Goal: Task Accomplishment & Management: Manage account settings

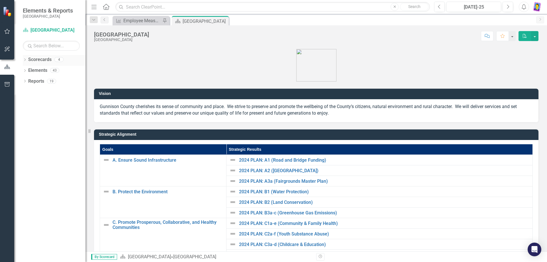
click at [25, 60] on icon "Dropdown" at bounding box center [25, 60] width 4 height 3
click at [25, 60] on icon "Dropdown" at bounding box center [24, 59] width 3 height 4
click at [25, 69] on div "Dropdown" at bounding box center [25, 71] width 4 height 5
click at [27, 124] on icon "Dropdown" at bounding box center [28, 124] width 4 height 3
click at [25, 135] on icon "Dropdown" at bounding box center [25, 135] width 4 height 3
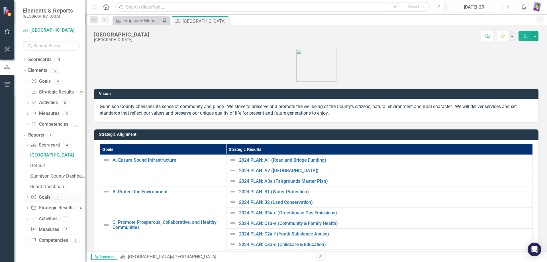
click at [27, 197] on icon "Dropdown" at bounding box center [27, 197] width 4 height 3
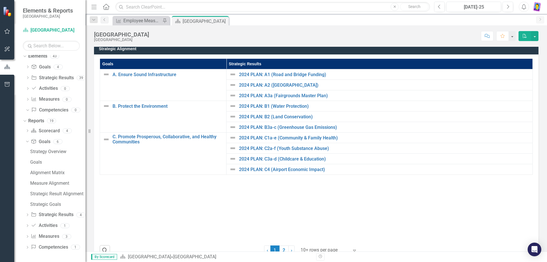
scroll to position [101, 0]
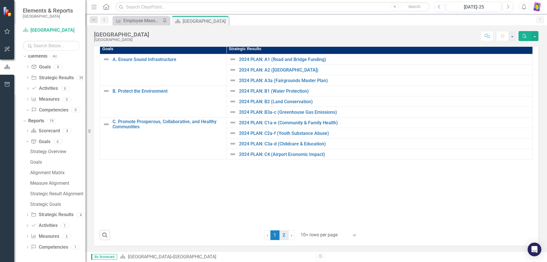
click at [281, 235] on link "2" at bounding box center [284, 235] width 9 height 10
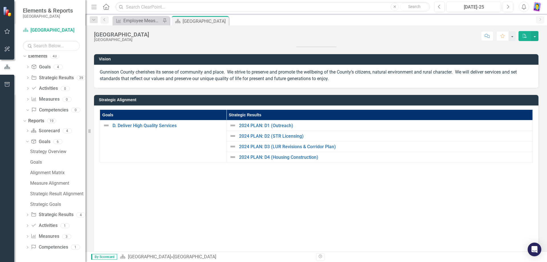
scroll to position [0, 0]
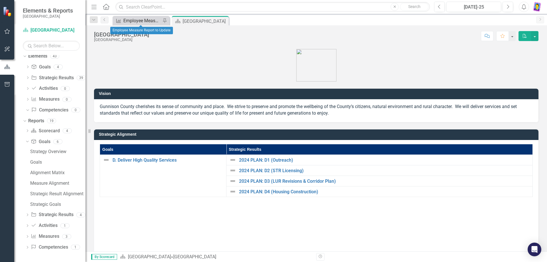
click at [137, 21] on div "Employee Measure Report to Update" at bounding box center [142, 20] width 38 height 7
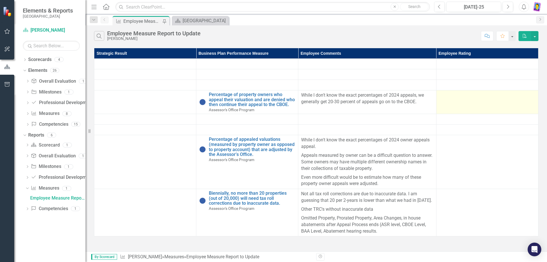
click at [464, 104] on td at bounding box center [487, 102] width 102 height 24
click at [465, 103] on td at bounding box center [487, 102] width 102 height 24
click at [466, 104] on td at bounding box center [487, 102] width 102 height 24
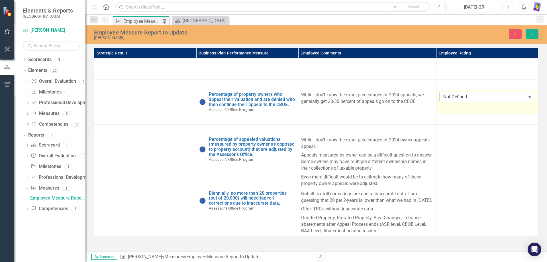
click at [532, 97] on icon "Expand" at bounding box center [530, 97] width 6 height 5
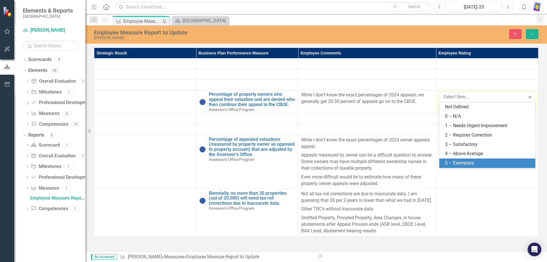
click at [464, 163] on div "5 – Exemplary" at bounding box center [488, 163] width 87 height 7
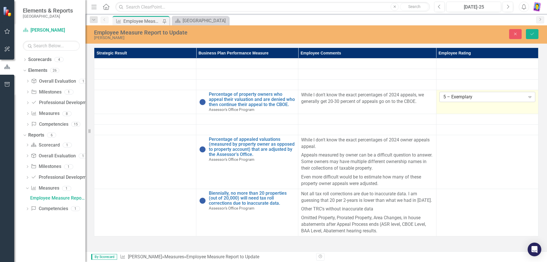
click at [530, 98] on icon at bounding box center [530, 97] width 3 height 2
click at [413, 121] on div at bounding box center [367, 119] width 132 height 7
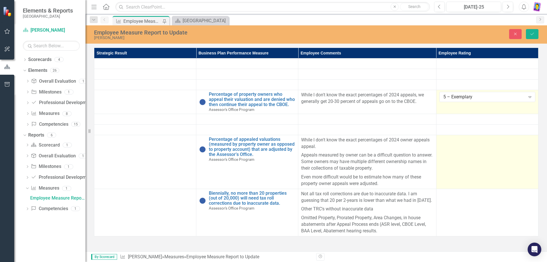
click at [529, 142] on div at bounding box center [487, 140] width 96 height 7
click at [534, 139] on div at bounding box center [487, 140] width 96 height 7
drag, startPoint x: 489, startPoint y: 166, endPoint x: 491, endPoint y: 163, distance: 3.5
click at [492, 164] on td at bounding box center [487, 162] width 102 height 54
click at [483, 163] on td at bounding box center [487, 162] width 102 height 54
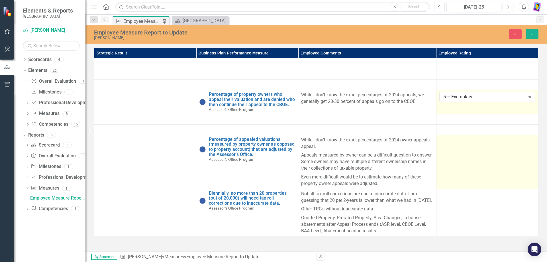
click at [483, 163] on td at bounding box center [487, 162] width 102 height 54
click at [530, 141] on icon at bounding box center [530, 142] width 3 height 2
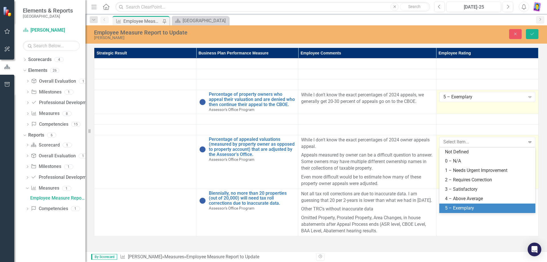
click at [469, 206] on div "5 – Exemplary" at bounding box center [488, 208] width 87 height 7
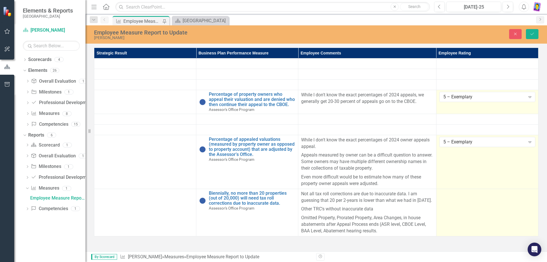
click at [508, 207] on td at bounding box center [487, 212] width 102 height 47
click at [535, 193] on div at bounding box center [487, 194] width 96 height 7
click at [523, 198] on td at bounding box center [487, 212] width 102 height 47
click at [502, 214] on td at bounding box center [487, 212] width 102 height 47
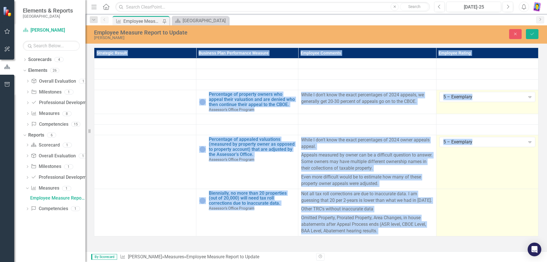
click at [502, 214] on td at bounding box center [487, 212] width 102 height 47
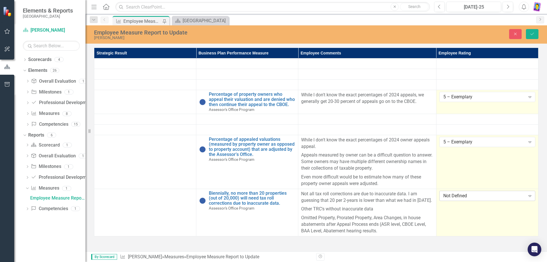
click at [530, 196] on icon "Expand" at bounding box center [530, 195] width 6 height 5
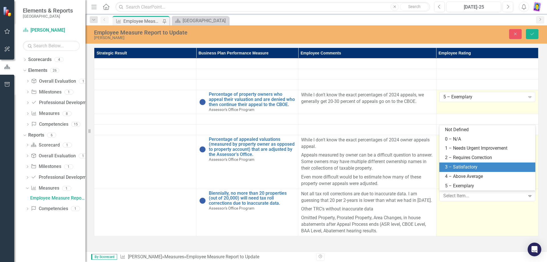
click at [474, 165] on div "3 – Satisfactory" at bounding box center [488, 167] width 87 height 7
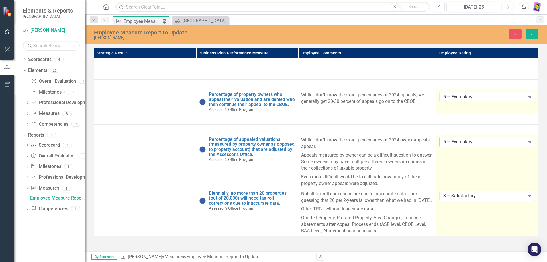
click at [527, 143] on icon "Expand" at bounding box center [530, 142] width 6 height 5
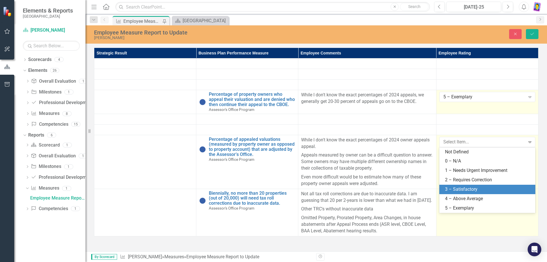
click at [466, 188] on div "3 – Satisfactory" at bounding box center [488, 189] width 87 height 7
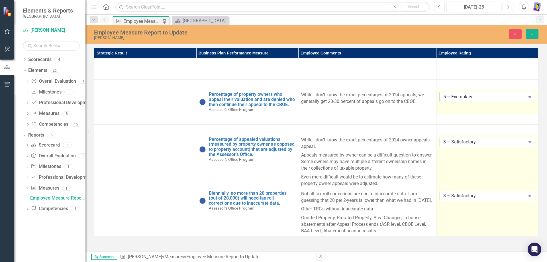
click at [528, 98] on icon "Expand" at bounding box center [530, 97] width 6 height 5
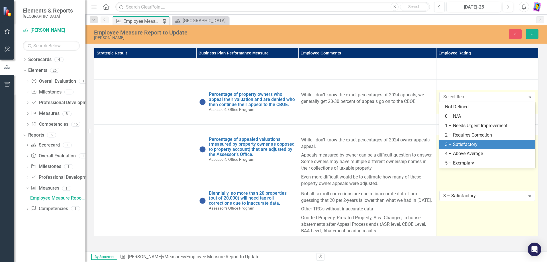
click at [480, 142] on div "3 – Satisfactory" at bounding box center [488, 144] width 87 height 7
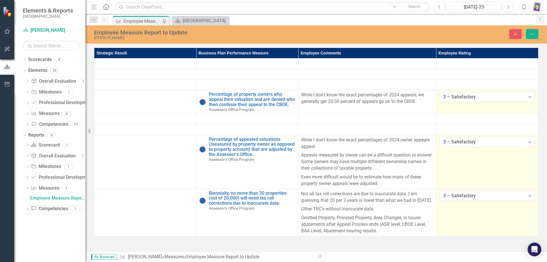
click at [27, 209] on icon "Dropdown" at bounding box center [27, 209] width 4 height 3
click at [27, 200] on icon "Dropdown" at bounding box center [26, 199] width 3 height 4
click at [58, 200] on link "Competency Competencies" at bounding box center [49, 199] width 37 height 7
click at [28, 198] on icon "Dropdown" at bounding box center [27, 199] width 4 height 3
click at [42, 209] on div "Employee Competencies to Update" at bounding box center [57, 208] width 55 height 5
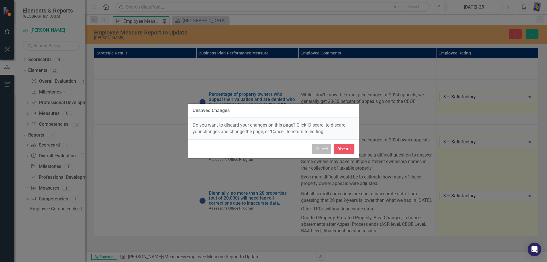
click at [319, 148] on button "Cancel" at bounding box center [321, 149] width 19 height 10
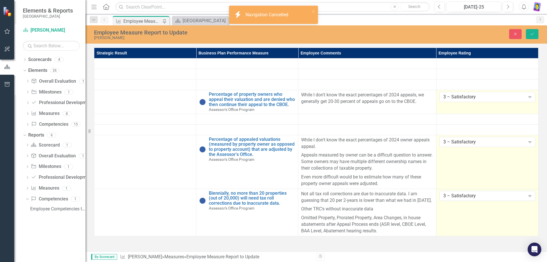
click at [154, 150] on td at bounding box center [145, 162] width 102 height 54
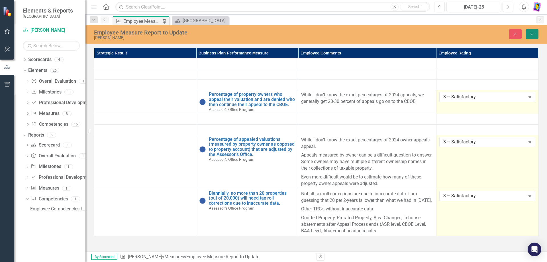
click at [533, 35] on icon "Save" at bounding box center [532, 34] width 5 height 4
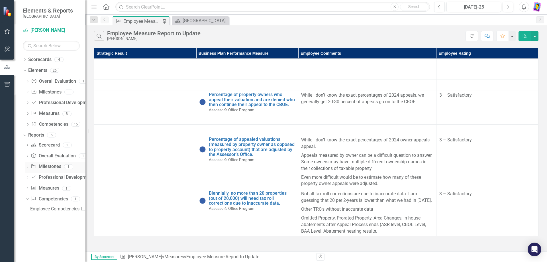
click at [51, 168] on link "Milestone Milestones" at bounding box center [46, 166] width 30 height 7
click at [28, 167] on icon "Dropdown" at bounding box center [27, 167] width 4 height 3
click at [49, 174] on div "Employee Work Plan Milestones to Update" at bounding box center [57, 176] width 55 height 5
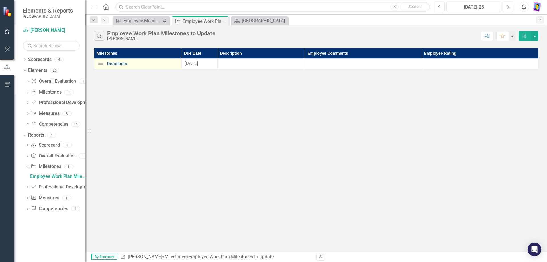
click at [119, 65] on link "Deadlines" at bounding box center [143, 63] width 72 height 5
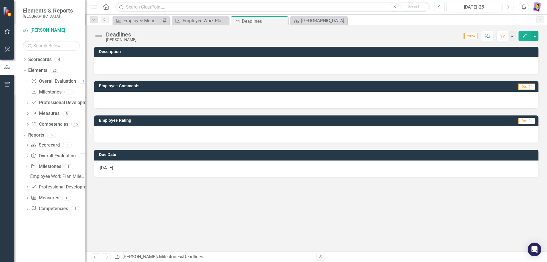
click at [154, 96] on div at bounding box center [316, 100] width 445 height 17
click at [154, 99] on div at bounding box center [316, 100] width 445 height 17
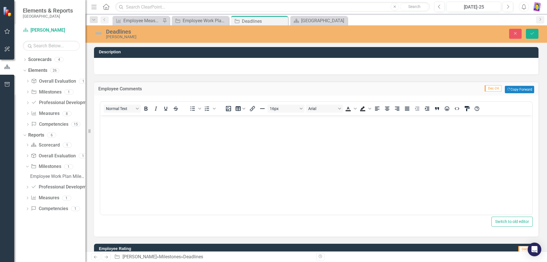
click at [170, 130] on body "Rich Text Area. Press ALT-0 for help." at bounding box center [316, 157] width 432 height 85
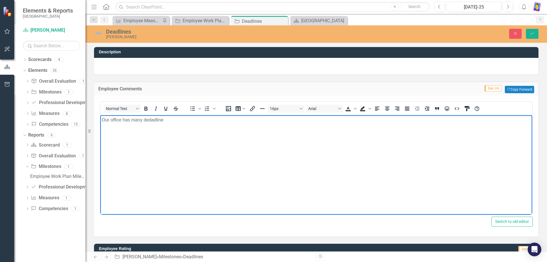
click at [149, 119] on p "Our office has many dedadline" at bounding box center [316, 119] width 429 height 7
click at [153, 119] on p "Our office has many deaddine" at bounding box center [316, 119] width 429 height 7
click at [183, 118] on p "Our office has many deadlines. Annually Biannually" at bounding box center [316, 119] width 429 height 7
click at [206, 119] on p "Our office has many deadlines. Annually, Biannually" at bounding box center [316, 119] width 429 height 7
click at [165, 120] on p "Our office has many deadlines. Annually, Biannually" at bounding box center [316, 119] width 429 height 7
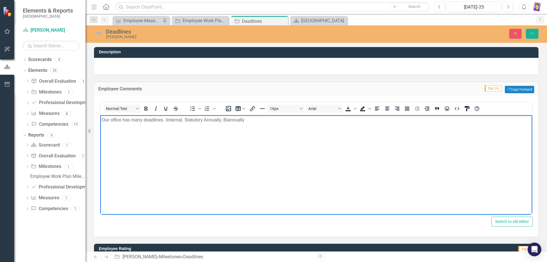
click at [167, 120] on p "Our office has many deadlines. Iinternal, Statutory Annually, Biannually" at bounding box center [316, 119] width 429 height 7
click at [181, 121] on p "Our office has many deadlines. Internal, Statutory Annually, Biannually" at bounding box center [316, 119] width 429 height 7
click at [233, 122] on p "Our office has many deadlines. Internally, Statutorily, Annually, Biannually" at bounding box center [316, 119] width 429 height 7
click at [254, 122] on p "Our office has many deadlines. Internally, Statutorily, Annually, Bi-annually" at bounding box center [316, 119] width 429 height 7
click at [523, 90] on button "Copy Forward Copy Forward" at bounding box center [519, 89] width 29 height 7
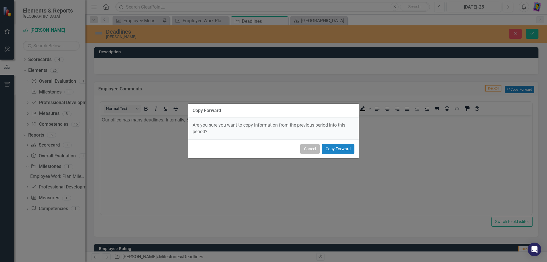
click at [310, 151] on button "Cancel" at bounding box center [309, 149] width 19 height 10
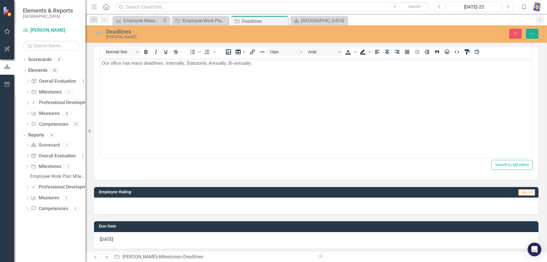
scroll to position [59, 0]
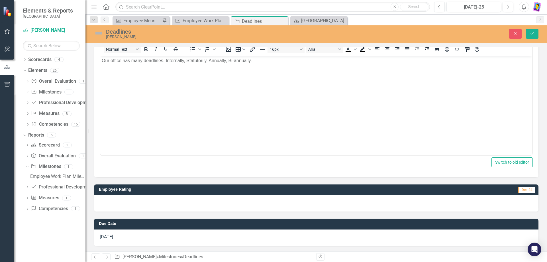
click at [376, 207] on div at bounding box center [316, 203] width 445 height 17
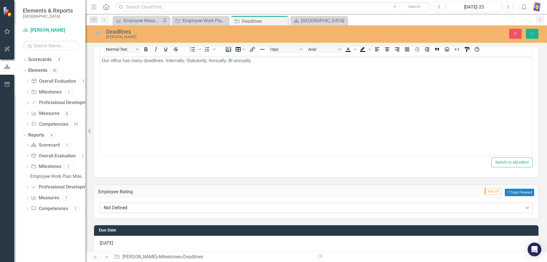
click at [527, 208] on div "Expand" at bounding box center [527, 207] width 10 height 9
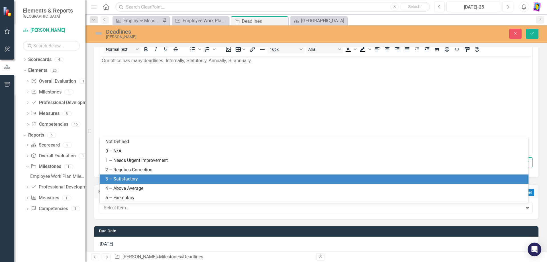
click at [188, 178] on div "3 – Satisfactory" at bounding box center [315, 179] width 420 height 7
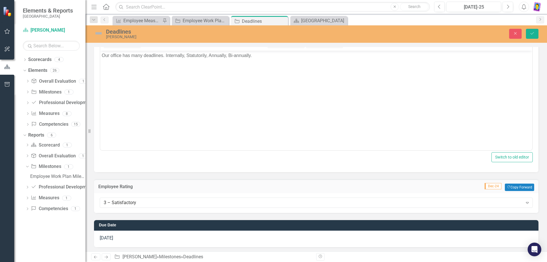
scroll to position [66, 0]
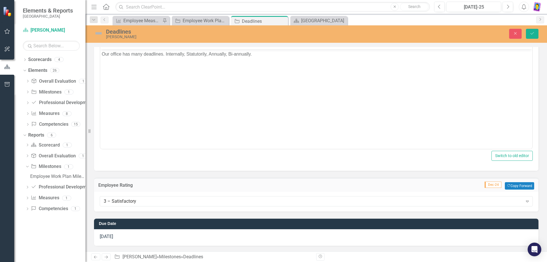
click at [115, 238] on div "[DATE]" at bounding box center [316, 237] width 445 height 17
click at [256, 235] on div "[DATE]" at bounding box center [316, 237] width 445 height 17
click at [105, 235] on span "[DATE]" at bounding box center [106, 236] width 13 height 5
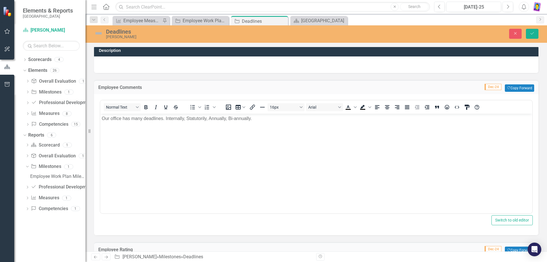
scroll to position [0, 0]
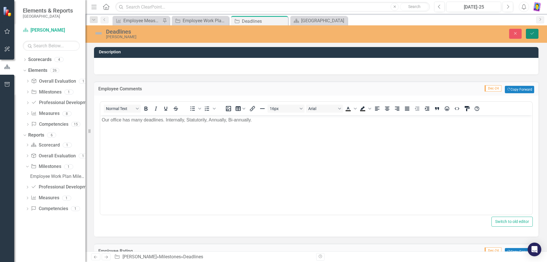
click at [530, 33] on icon "Save" at bounding box center [532, 33] width 5 height 4
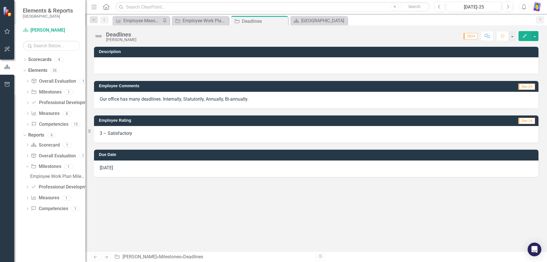
click at [28, 187] on icon "Dropdown" at bounding box center [27, 187] width 4 height 3
click at [56, 186] on div "Employee Professional Development to Update" at bounding box center [57, 187] width 55 height 5
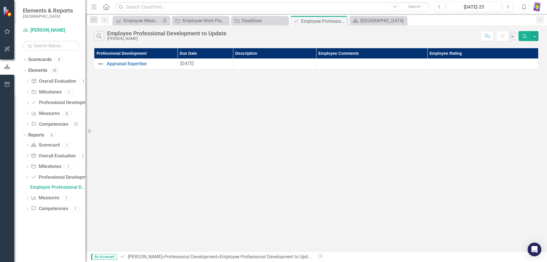
click at [203, 62] on div "[DATE]" at bounding box center [205, 63] width 50 height 7
click at [202, 63] on div "[DATE]" at bounding box center [205, 63] width 50 height 7
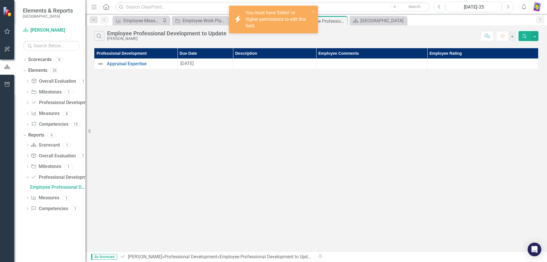
click at [257, 114] on div "Search Employee Professional Development to Update [PERSON_NAME] Comment Favori…" at bounding box center [316, 138] width 462 height 226
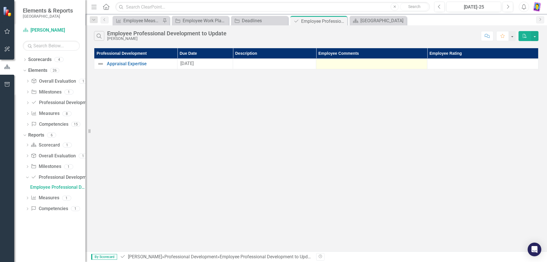
click at [342, 61] on div at bounding box center [371, 63] width 105 height 7
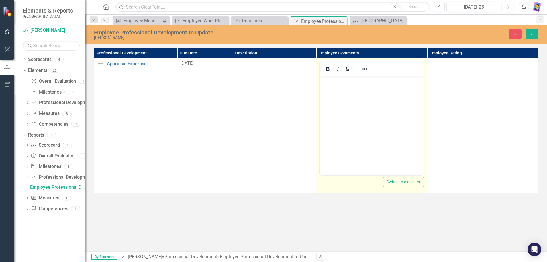
click at [337, 100] on body "Rich Text Area. Press ALT-0 for help." at bounding box center [372, 118] width 104 height 85
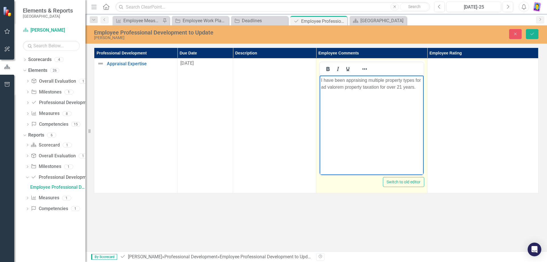
click at [324, 96] on p "Rich Text Area. Press ALT-0 for help." at bounding box center [371, 98] width 101 height 7
click at [414, 82] on p "I have been appraising multiple property types for ad valorem property taxation…" at bounding box center [371, 84] width 101 height 14
click at [358, 94] on p "I have been appraising multiple property types/classes for ad valorem property …" at bounding box center [371, 87] width 101 height 21
click at [356, 102] on p "I have been appraising multiple property types/classes for ad valorem property …" at bounding box center [371, 90] width 101 height 27
click at [366, 101] on p "I have been appraising multiple property types/classes for ad valorem property …" at bounding box center [371, 90] width 101 height 27
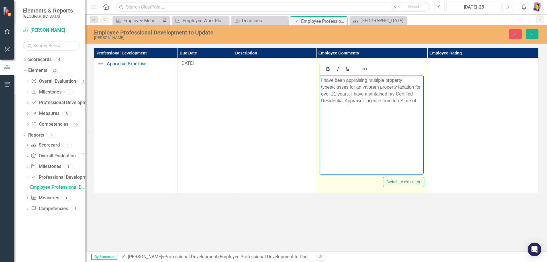
click at [395, 102] on p "I have been appraising multiple property types/classes for ad valorem property …" at bounding box center [371, 90] width 101 height 27
click at [419, 102] on p "I have been appraising multiple property types/classes for ad valorem property …" at bounding box center [371, 90] width 101 height 27
click at [352, 94] on p "I have been appraising multiple property types/classes for ad valorem property …" at bounding box center [371, 94] width 101 height 34
click at [342, 99] on p "I have been appraising multiple property types/classes for ad valorem property …" at bounding box center [371, 97] width 101 height 41
click at [341, 114] on p "I have been appraising multiple property types/classes for ad valorem property …" at bounding box center [371, 97] width 101 height 41
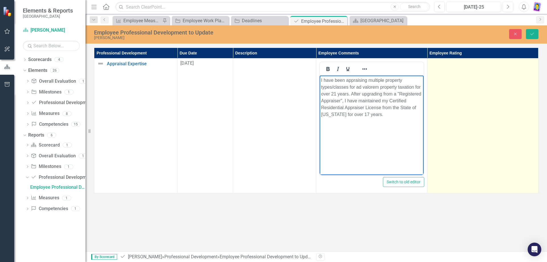
click at [485, 115] on td at bounding box center [482, 125] width 111 height 135
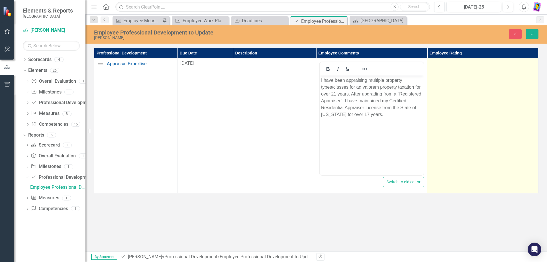
click at [495, 117] on td at bounding box center [482, 125] width 111 height 135
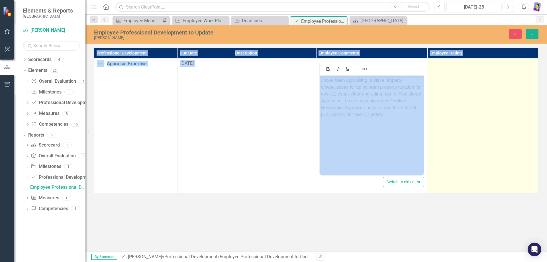
click at [495, 117] on td at bounding box center [482, 125] width 111 height 135
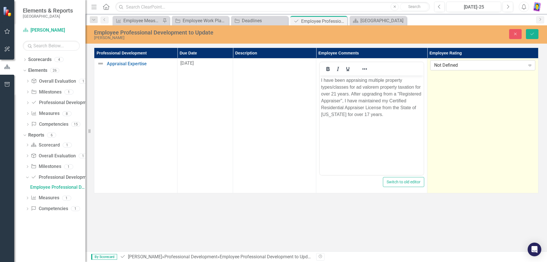
click at [530, 66] on icon "Expand" at bounding box center [530, 65] width 6 height 5
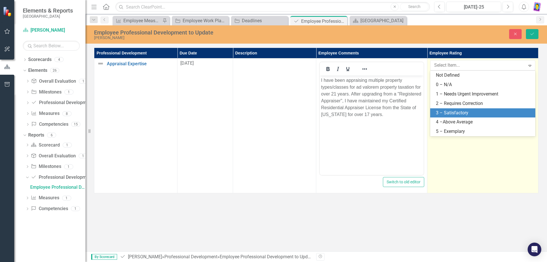
click at [496, 114] on div "3 – Satisfactory" at bounding box center [484, 113] width 96 height 7
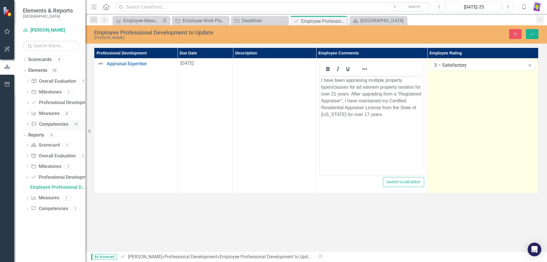
click at [27, 123] on icon at bounding box center [27, 124] width 1 height 3
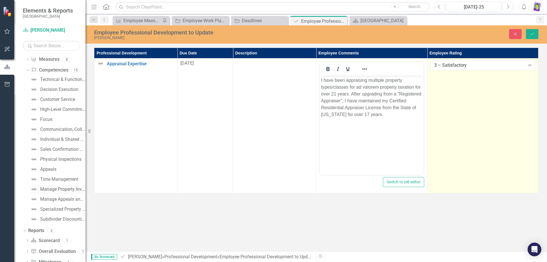
scroll to position [53, 0]
click at [52, 171] on div "Appeals" at bounding box center [48, 170] width 16 height 5
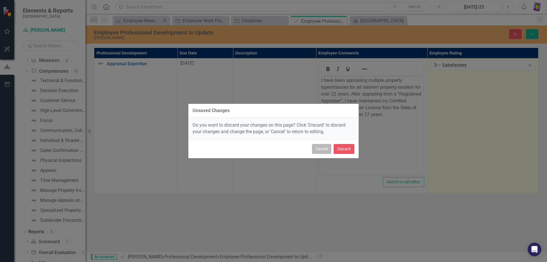
click at [318, 150] on button "Cancel" at bounding box center [321, 149] width 19 height 10
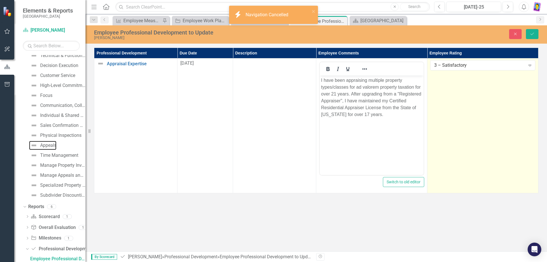
scroll to position [111, 0]
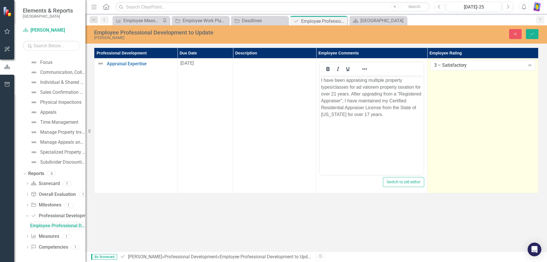
click at [59, 226] on div "Employee Professional Development to Update" at bounding box center [57, 225] width 55 height 5
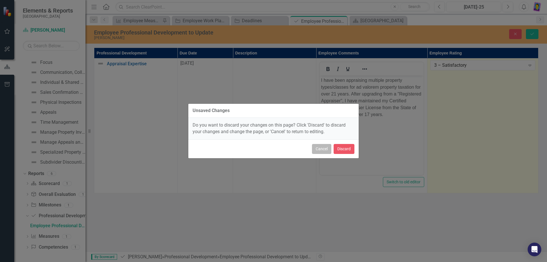
click at [320, 150] on button "Cancel" at bounding box center [321, 149] width 19 height 10
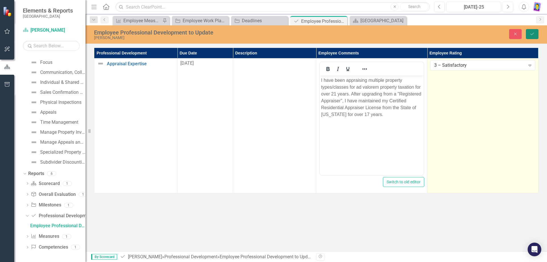
click at [536, 34] on button "Save" at bounding box center [532, 34] width 13 height 10
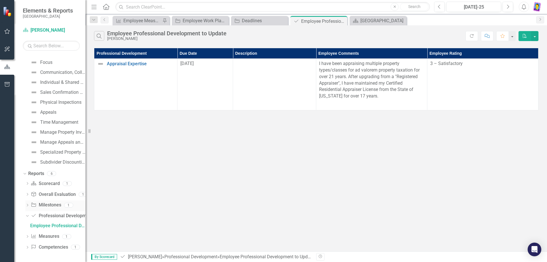
click at [27, 204] on icon "Dropdown" at bounding box center [27, 205] width 4 height 3
click at [54, 214] on div "Employee Work Plan Milestones to Update" at bounding box center [57, 214] width 55 height 5
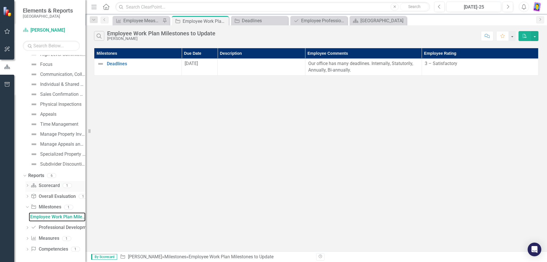
scroll to position [111, 0]
click at [27, 227] on icon "Dropdown" at bounding box center [27, 226] width 4 height 3
click at [60, 226] on div "Employee Professional Development to Update" at bounding box center [57, 225] width 55 height 5
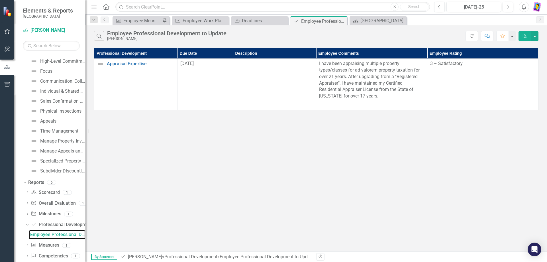
scroll to position [111, 0]
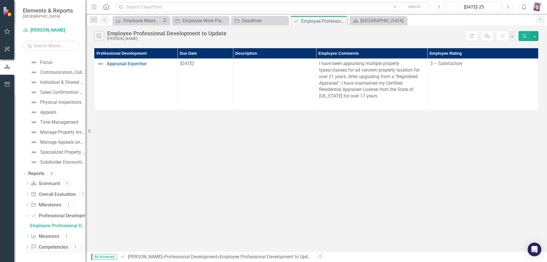
click at [28, 247] on icon "Dropdown" at bounding box center [27, 247] width 4 height 3
click at [52, 247] on div "Employee Competencies to Update" at bounding box center [57, 247] width 55 height 5
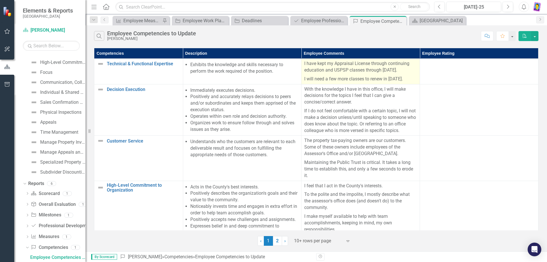
click at [325, 75] on p "I have kept my Appraisal License through continuing education and USPSP classes…" at bounding box center [360, 67] width 113 height 14
click at [312, 75] on p "I have kept my Appraisal License through continuing education and USPSP classes…" at bounding box center [360, 67] width 113 height 14
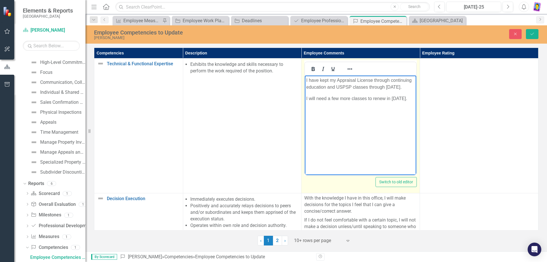
click at [321, 91] on p "I have kept my Appraisal License through continuing education and USPSP classes…" at bounding box center [360, 84] width 109 height 14
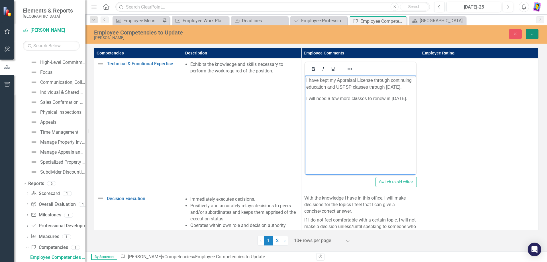
click at [531, 33] on icon "Save" at bounding box center [532, 34] width 5 height 4
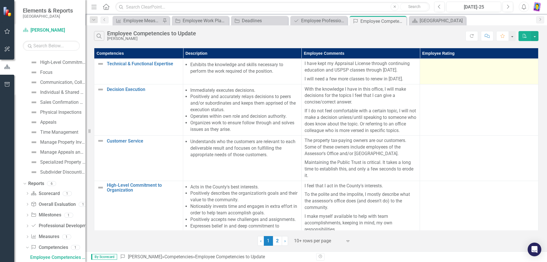
drag, startPoint x: 450, startPoint y: 70, endPoint x: 452, endPoint y: 73, distance: 3.1
click at [450, 70] on td at bounding box center [479, 72] width 119 height 26
click at [460, 75] on td at bounding box center [479, 72] width 119 height 26
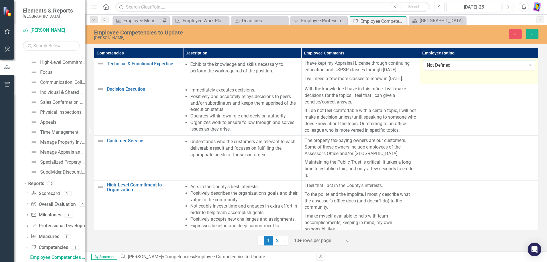
click at [527, 64] on icon "Expand" at bounding box center [530, 65] width 6 height 5
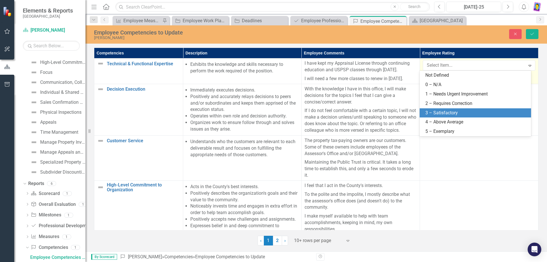
click at [450, 114] on div "3 – Satisfactory" at bounding box center [476, 113] width 102 height 7
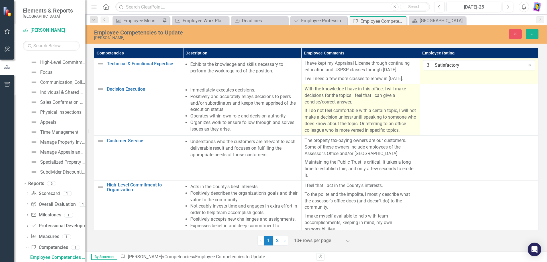
scroll to position [28, 0]
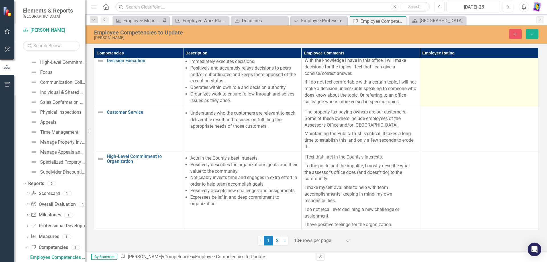
click at [482, 90] on td at bounding box center [479, 81] width 119 height 52
click at [482, 89] on td at bounding box center [479, 81] width 119 height 52
click at [527, 65] on icon "Expand" at bounding box center [530, 62] width 6 height 5
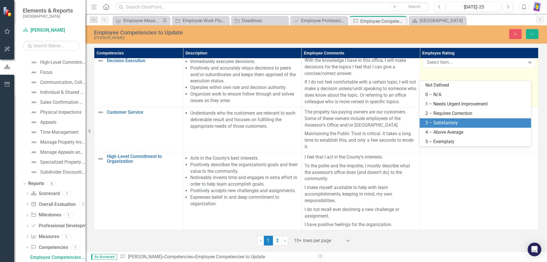
click at [454, 119] on div "3 – Satisfactory" at bounding box center [475, 122] width 111 height 9
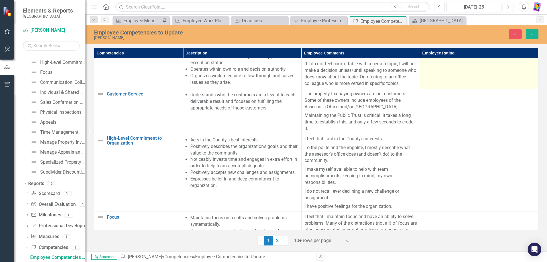
scroll to position [57, 0]
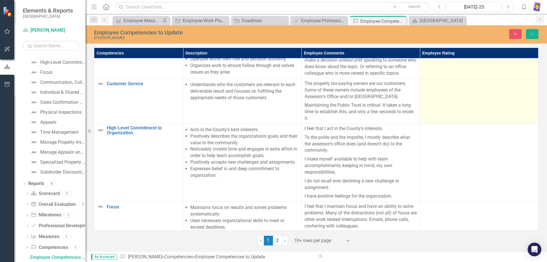
click at [482, 107] on td at bounding box center [479, 100] width 119 height 45
click at [511, 107] on td at bounding box center [479, 100] width 119 height 45
click at [527, 88] on icon "Expand" at bounding box center [530, 85] width 6 height 5
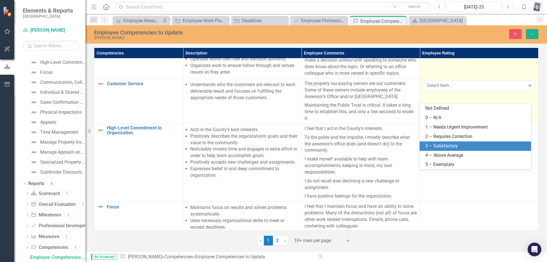
click at [443, 144] on div "3 – Satisfactory" at bounding box center [476, 146] width 102 height 7
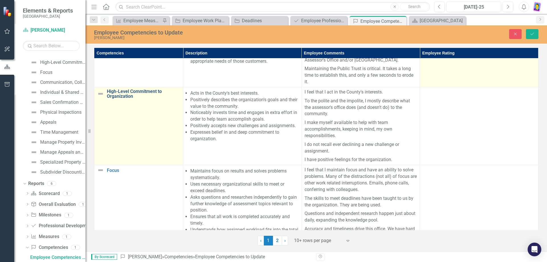
scroll to position [85, 0]
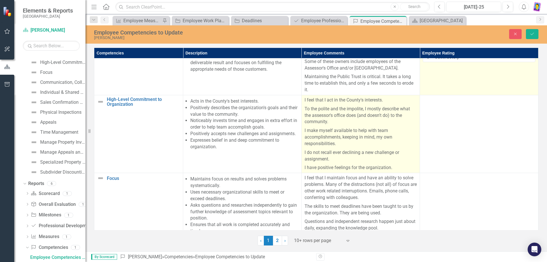
click at [363, 105] on p "I feel that I act in the County's interests." at bounding box center [361, 101] width 113 height 8
click at [360, 127] on p "To the polite and the impolite, I mostly describe what the assessor's office do…" at bounding box center [361, 116] width 113 height 22
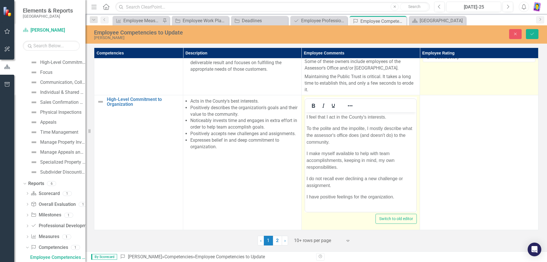
scroll to position [0, 0]
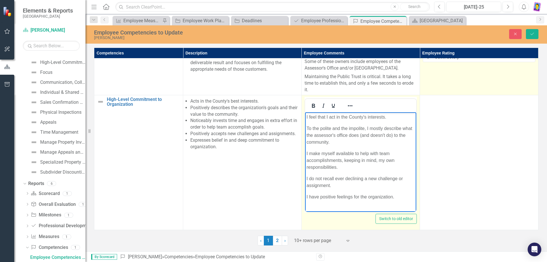
click at [367, 116] on p "I feel that I act in the County's interests." at bounding box center [360, 116] width 109 height 7
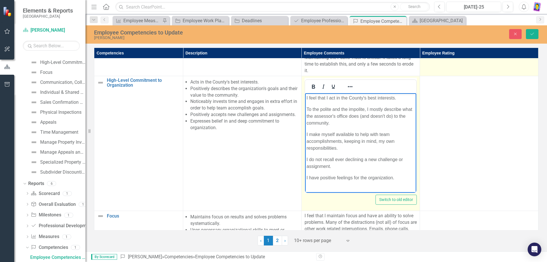
scroll to position [114, 0]
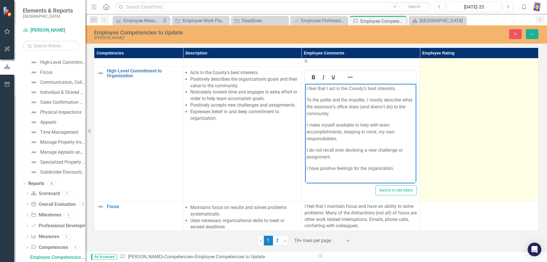
click at [500, 129] on td at bounding box center [479, 133] width 119 height 135
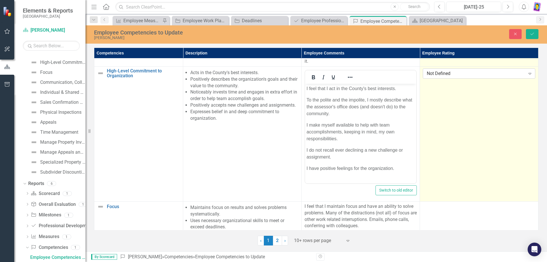
click at [527, 76] on icon "Expand" at bounding box center [530, 73] width 6 height 5
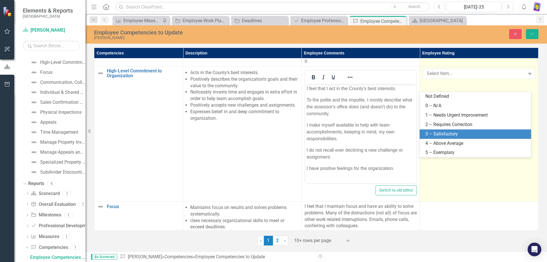
click at [456, 136] on div "3 – Satisfactory" at bounding box center [476, 134] width 102 height 7
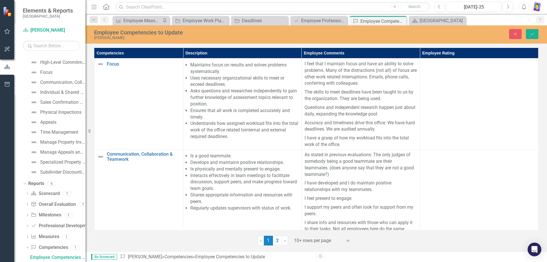
scroll to position [285, 0]
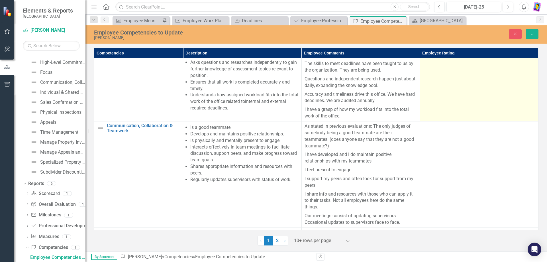
click at [498, 97] on td at bounding box center [479, 75] width 119 height 91
click at [500, 88] on td "Not Defined Expand" at bounding box center [479, 75] width 119 height 91
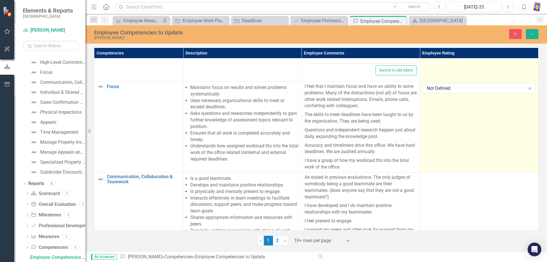
scroll to position [228, 0]
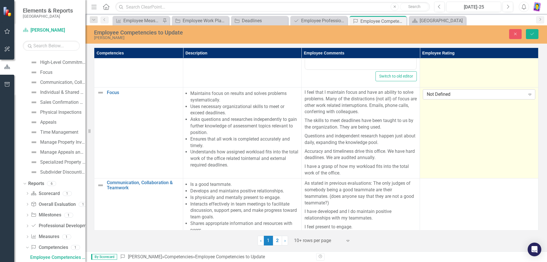
click at [527, 97] on icon "Expand" at bounding box center [530, 94] width 6 height 5
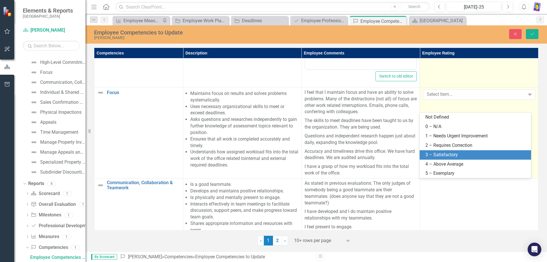
click at [459, 153] on div "3 – Satisfactory" at bounding box center [476, 155] width 102 height 7
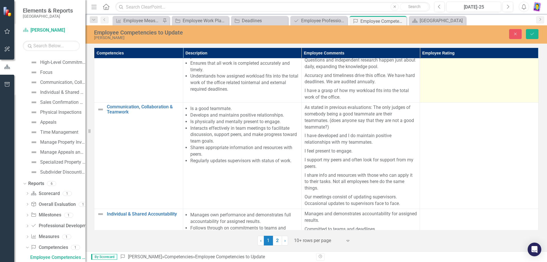
scroll to position [313, 0]
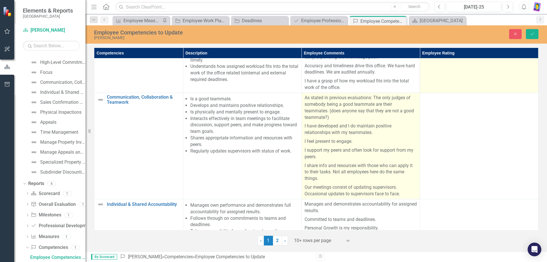
click at [353, 122] on p "As stated in previous evaluations: The only judges of somebody being a good tea…" at bounding box center [361, 108] width 113 height 27
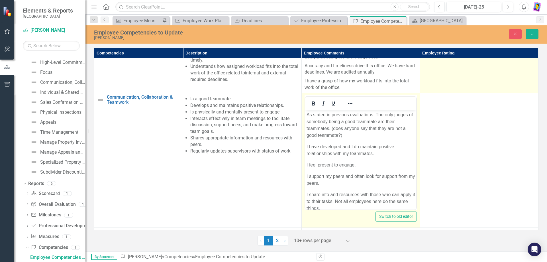
scroll to position [0, 0]
click at [361, 129] on p "As stated in previous evaluations: The only judges of somebody being a good tea…" at bounding box center [360, 124] width 109 height 27
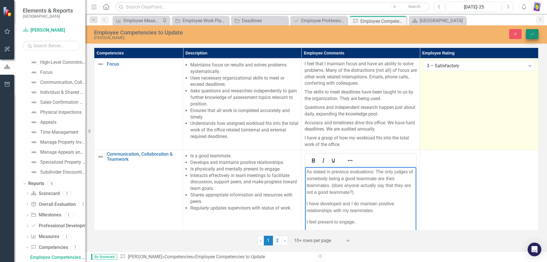
click at [530, 33] on icon "Save" at bounding box center [532, 34] width 5 height 4
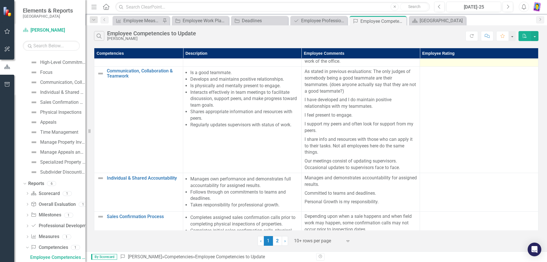
scroll to position [285, 0]
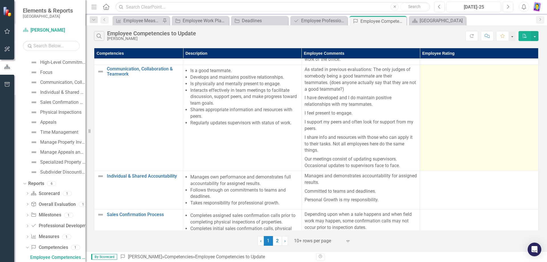
click at [472, 125] on td at bounding box center [479, 118] width 119 height 106
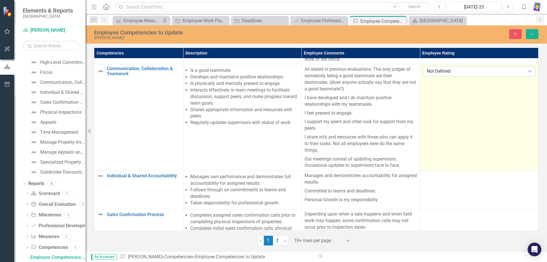
click at [527, 74] on icon "Expand" at bounding box center [530, 71] width 6 height 5
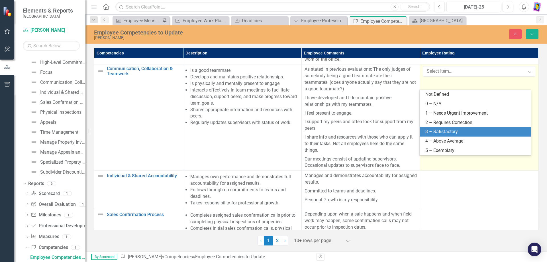
click at [463, 131] on div "3 – Satisfactory" at bounding box center [476, 132] width 102 height 7
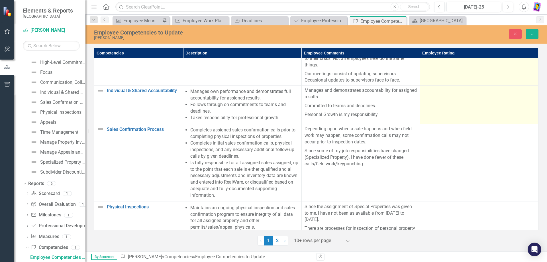
scroll to position [370, 0]
click at [444, 118] on td at bounding box center [479, 104] width 119 height 38
click at [527, 94] on icon "Expand" at bounding box center [530, 92] width 6 height 5
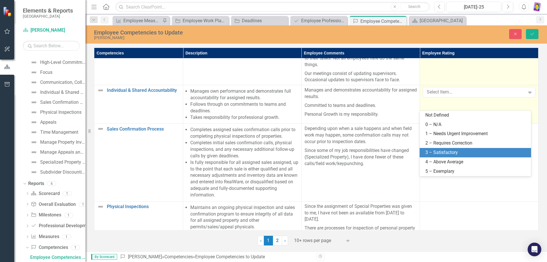
click at [451, 150] on div "3 – Satisfactory" at bounding box center [476, 152] width 102 height 7
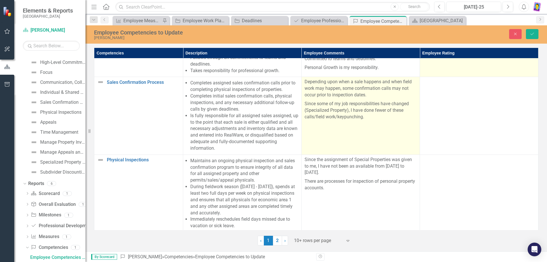
scroll to position [427, 0]
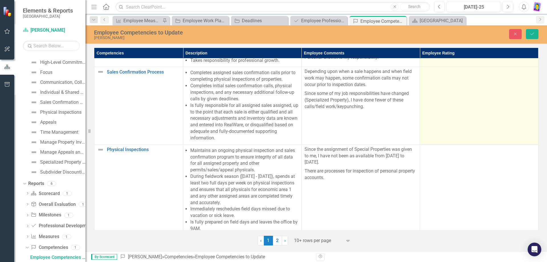
click at [429, 117] on td at bounding box center [479, 106] width 119 height 78
click at [459, 118] on td at bounding box center [479, 106] width 119 height 78
click at [527, 76] on icon "Expand" at bounding box center [530, 73] width 6 height 5
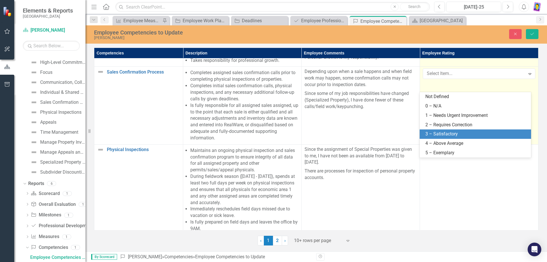
click at [452, 133] on div "3 – Satisfactory" at bounding box center [476, 134] width 102 height 7
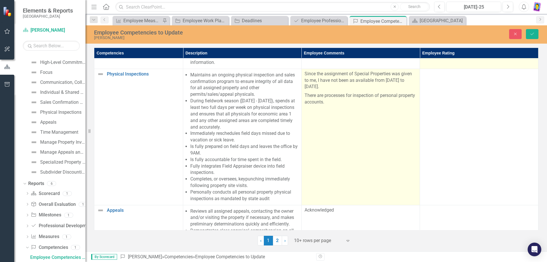
scroll to position [513, 0]
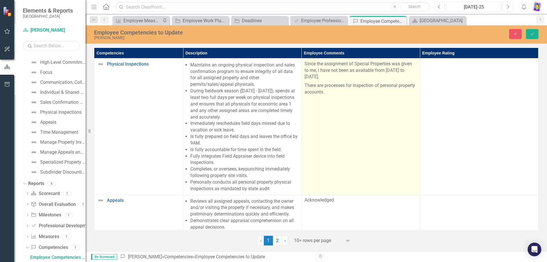
click at [364, 82] on p "Since the assignment of Special Properties was given to me, I have not been as …" at bounding box center [361, 71] width 113 height 21
click at [374, 82] on p "Since the assignment of Special Properties was given to me, I have not been as …" at bounding box center [361, 71] width 113 height 21
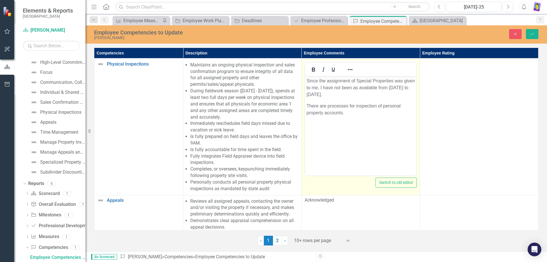
scroll to position [0, 0]
click at [409, 86] on p "Since the assignment of Special Properties was given to me, I have not been as …" at bounding box center [360, 87] width 109 height 21
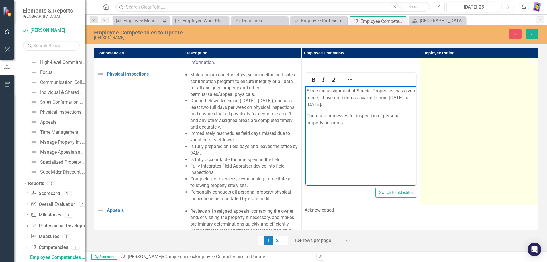
scroll to position [513, 0]
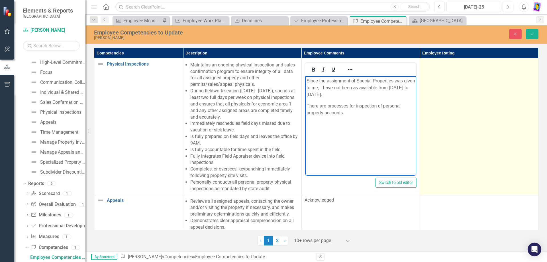
click at [460, 98] on td at bounding box center [479, 127] width 119 height 136
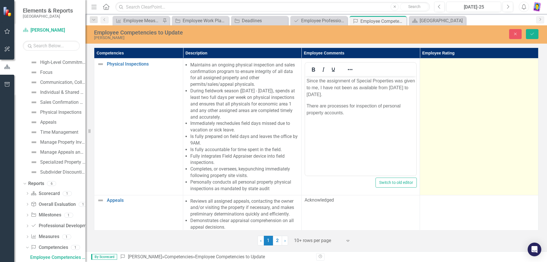
click at [460, 98] on td at bounding box center [479, 127] width 119 height 136
click at [527, 68] on icon "Expand" at bounding box center [530, 66] width 6 height 5
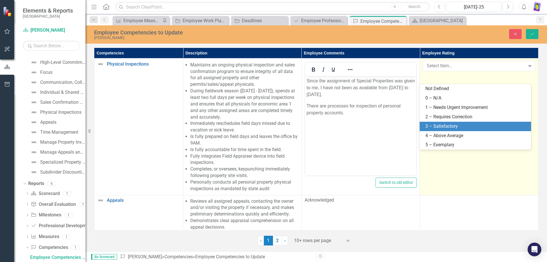
click at [468, 124] on div "3 – Satisfactory" at bounding box center [476, 126] width 102 height 7
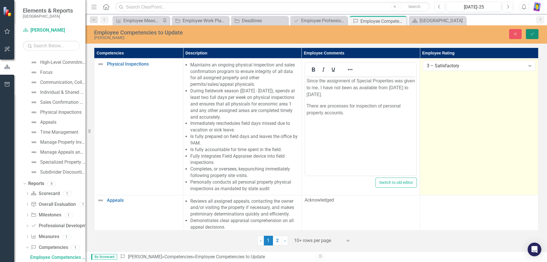
click at [531, 34] on icon "Save" at bounding box center [532, 34] width 5 height 4
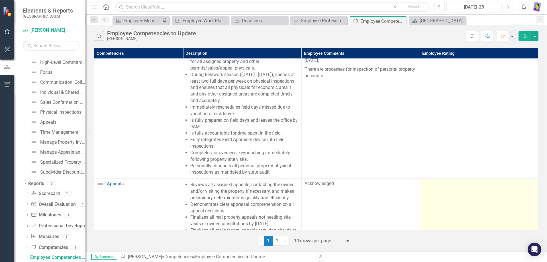
scroll to position [569, 0]
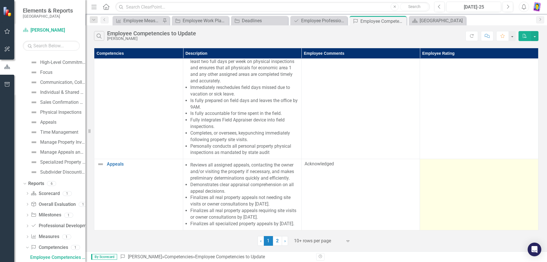
click at [451, 181] on td at bounding box center [479, 194] width 119 height 71
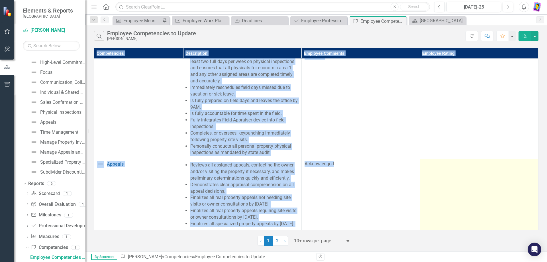
click at [451, 181] on td at bounding box center [479, 194] width 119 height 71
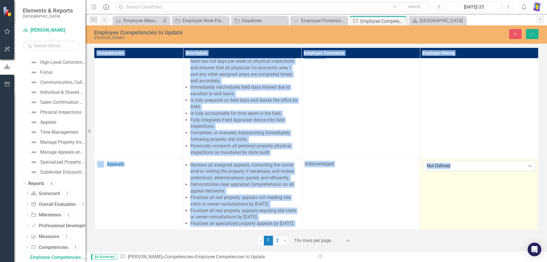
click at [527, 164] on icon "Expand" at bounding box center [530, 166] width 6 height 5
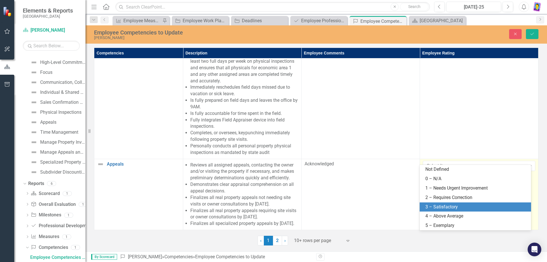
click at [464, 207] on div "3 – Satisfactory" at bounding box center [476, 207] width 102 height 7
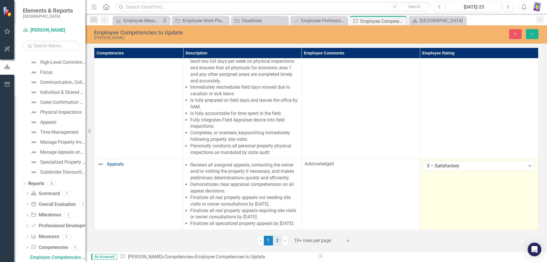
click at [277, 241] on link "2" at bounding box center [277, 241] width 9 height 10
click at [532, 35] on icon "submit" at bounding box center [532, 34] width 3 height 2
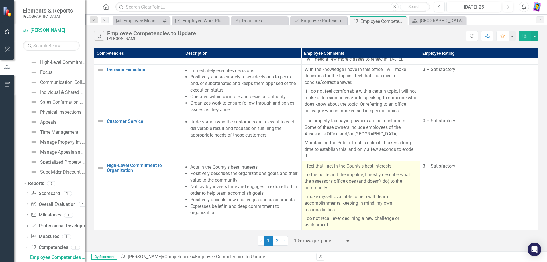
scroll to position [57, 0]
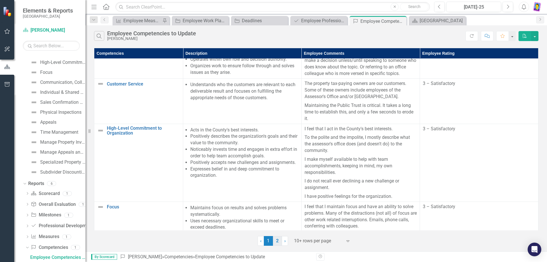
click at [278, 241] on link "2" at bounding box center [277, 241] width 9 height 10
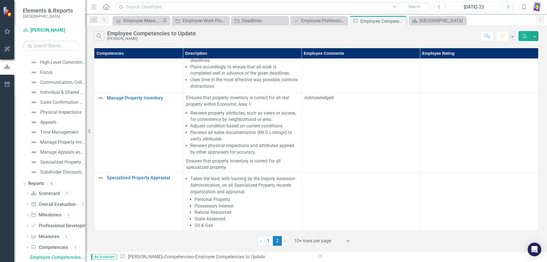
scroll to position [0, 0]
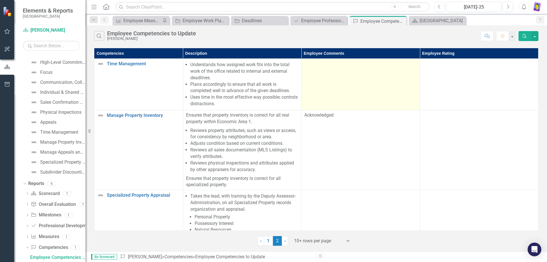
click at [318, 68] on td at bounding box center [360, 85] width 119 height 52
click at [322, 72] on td at bounding box center [360, 85] width 119 height 52
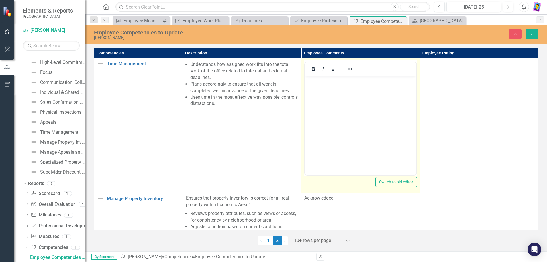
click at [337, 107] on body "Rich Text Area. Press ALT-0 for help." at bounding box center [360, 118] width 111 height 85
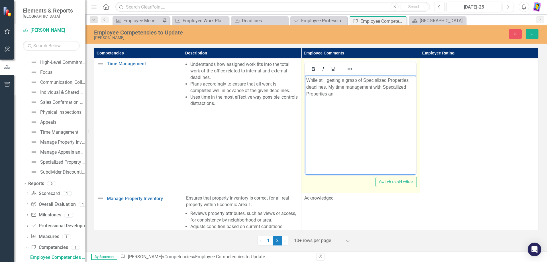
click at [393, 88] on p "While still getting a grasp of Specialized Properties deadlines. My time manage…" at bounding box center [360, 87] width 109 height 21
click at [337, 92] on p "While still getting a grasp of Specialized Properties deadlines. My time manage…" at bounding box center [360, 87] width 109 height 21
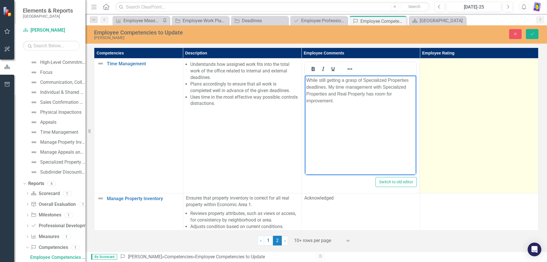
click at [457, 102] on td at bounding box center [479, 125] width 119 height 135
click at [457, 101] on td at bounding box center [479, 125] width 119 height 135
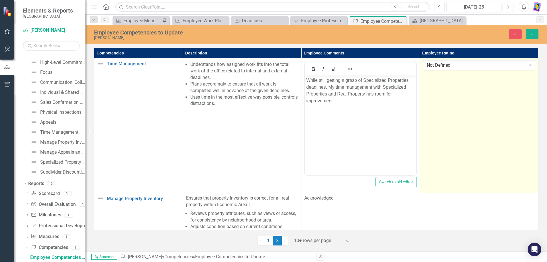
click at [527, 64] on icon "Expand" at bounding box center [530, 65] width 6 height 5
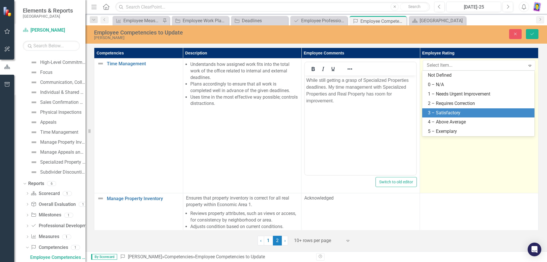
click at [455, 111] on div "3 – Satisfactory" at bounding box center [479, 113] width 103 height 7
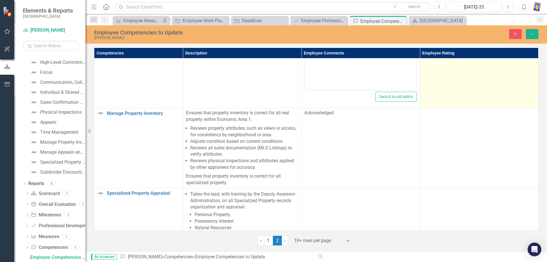
scroll to position [85, 0]
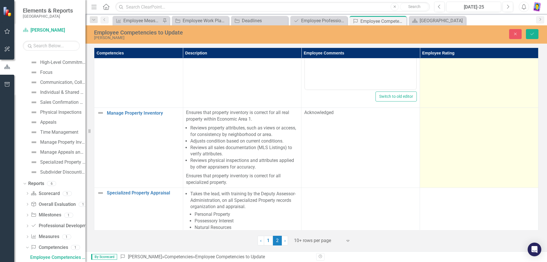
click at [482, 144] on td at bounding box center [479, 148] width 119 height 80
click at [481, 144] on td at bounding box center [479, 148] width 119 height 80
click at [530, 113] on icon "Expand" at bounding box center [530, 114] width 6 height 5
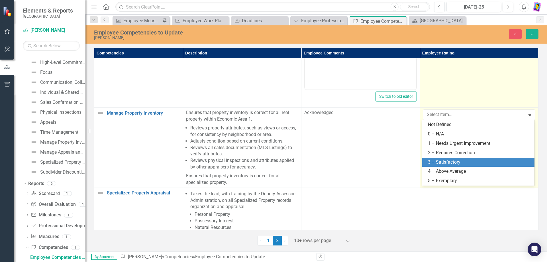
click at [463, 161] on div "3 – Satisfactory" at bounding box center [479, 162] width 103 height 7
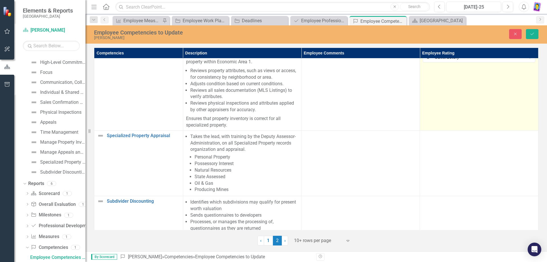
scroll to position [171, 0]
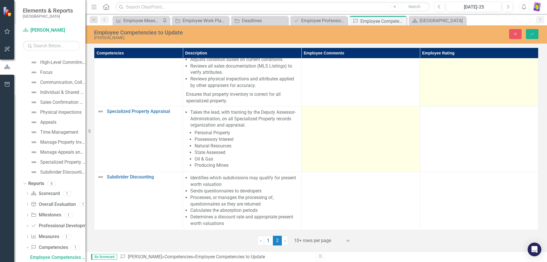
click at [354, 117] on td at bounding box center [360, 139] width 119 height 66
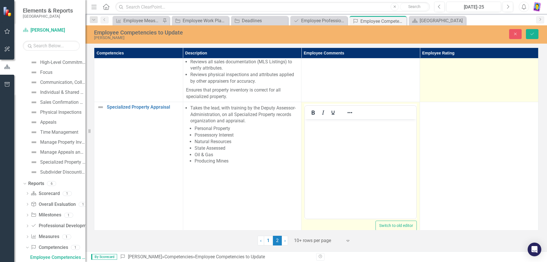
scroll to position [0, 0]
click at [338, 142] on body "Rich Text Area. Press ALT-0 for help." at bounding box center [360, 161] width 111 height 85
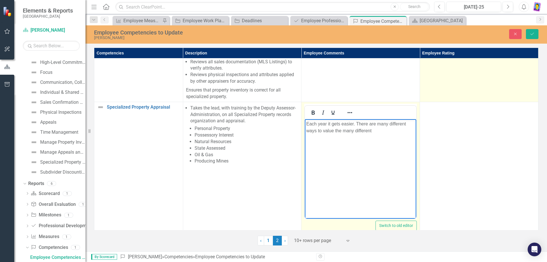
click at [376, 133] on p "Each year it gets easier. There are many different ways to value the many diffe…" at bounding box center [360, 127] width 109 height 14
click at [380, 132] on p "Each year it gets easier. There are many different ways to value the many diffe…" at bounding box center [360, 127] width 109 height 14
click at [408, 132] on p "Each year it gets easier. There are many different ways to value the many diffe…" at bounding box center [360, 127] width 109 height 14
click at [332, 139] on p "Each year it gets easier. There are many different ways to value the many diffe…" at bounding box center [360, 130] width 109 height 21
click at [408, 139] on p "Each year it gets easier. There are many different ways to value the many diffe…" at bounding box center [360, 130] width 109 height 21
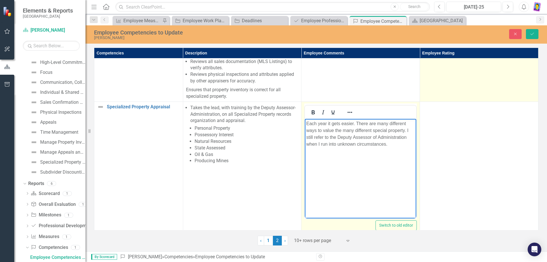
scroll to position [171, 0]
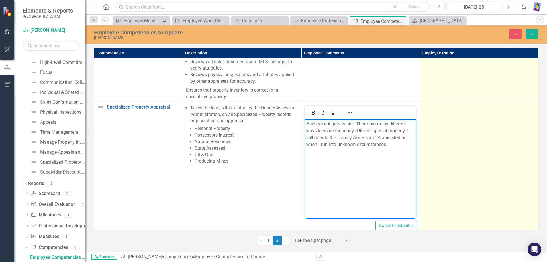
click at [479, 148] on td at bounding box center [479, 169] width 119 height 135
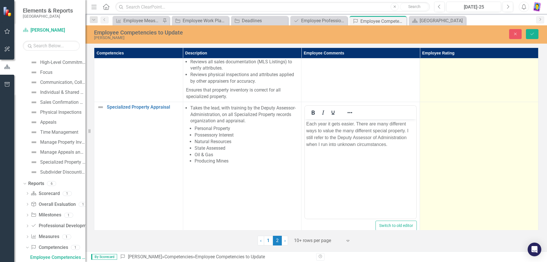
click at [479, 148] on td at bounding box center [479, 169] width 119 height 135
click at [527, 108] on icon "Expand" at bounding box center [530, 109] width 6 height 5
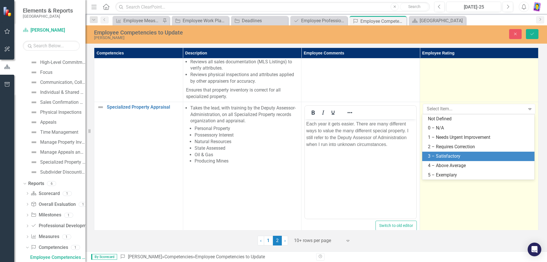
click at [463, 156] on div "3 – Satisfactory" at bounding box center [479, 156] width 103 height 7
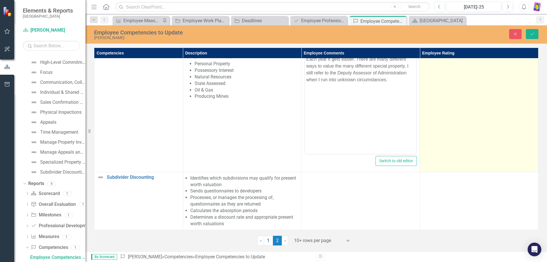
scroll to position [240, 0]
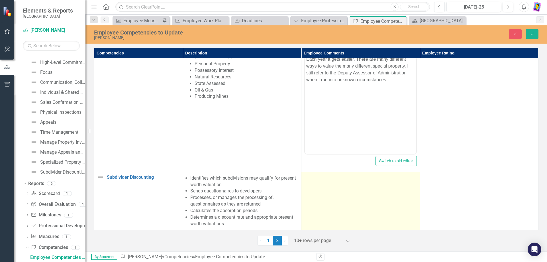
click at [352, 190] on td at bounding box center [360, 201] width 119 height 58
click at [339, 179] on td at bounding box center [360, 201] width 119 height 58
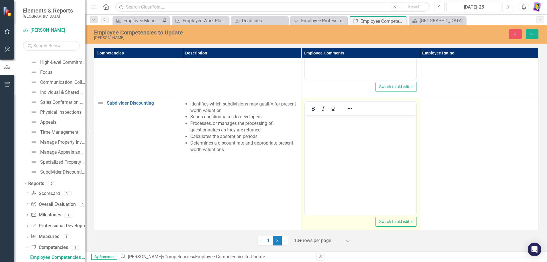
scroll to position [317, 0]
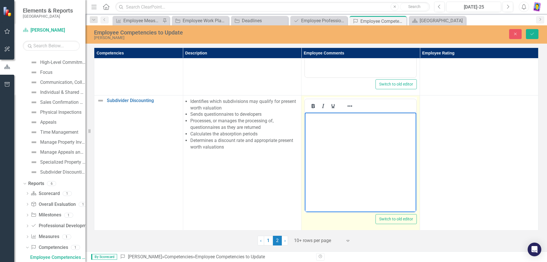
click at [320, 124] on body "Rich Text Area. Press ALT-0 for help." at bounding box center [360, 154] width 111 height 85
click at [344, 124] on p "The "Description" column states it all. The help from the transfer clerks" at bounding box center [360, 121] width 109 height 14
click at [353, 123] on p "The "Description" column states it all. The help from the transfer clerks (proc…" at bounding box center [360, 121] width 109 height 14
click at [378, 123] on p "The "Description" column states it all. The help from the transfer clerks (proc…" at bounding box center [360, 121] width 109 height 14
drag, startPoint x: 367, startPoint y: 125, endPoint x: 345, endPoint y: 127, distance: 21.4
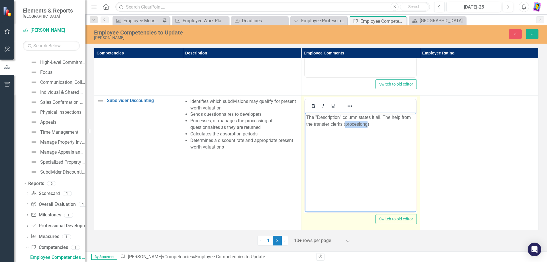
click at [345, 127] on p "The "Description" column states it all. The help from the transfer clerks (proc…" at bounding box center [360, 121] width 109 height 14
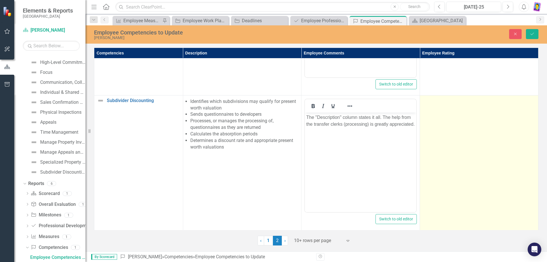
click at [472, 141] on td at bounding box center [479, 162] width 119 height 135
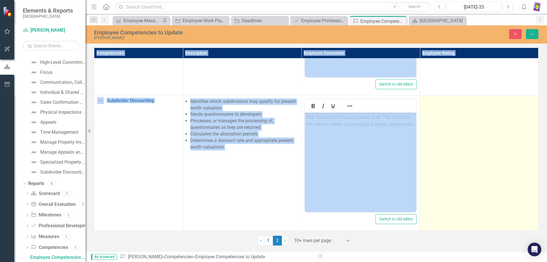
click at [472, 141] on td at bounding box center [479, 162] width 119 height 135
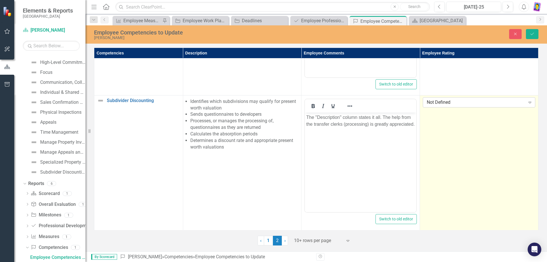
click at [527, 100] on icon "Expand" at bounding box center [530, 102] width 6 height 5
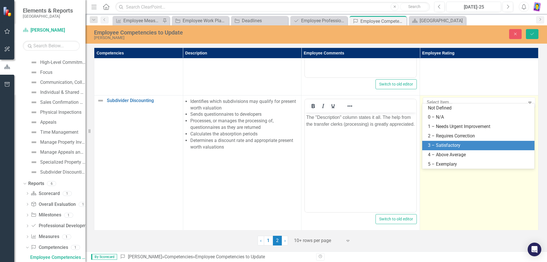
click at [451, 146] on div "3 – Satisfactory" at bounding box center [479, 145] width 103 height 7
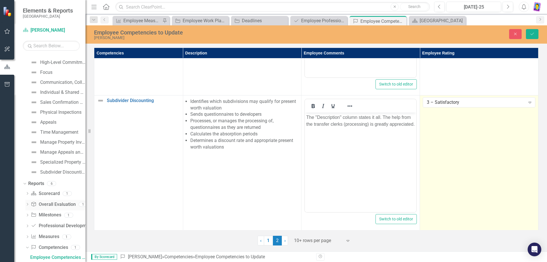
scroll to position [111, 0]
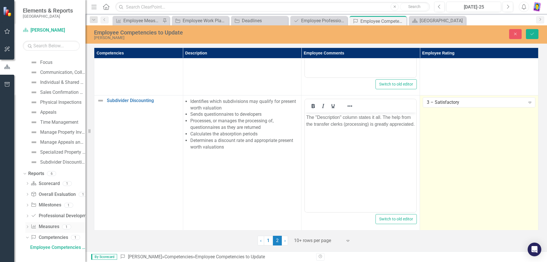
click at [28, 229] on icon "Dropdown" at bounding box center [27, 227] width 4 height 3
click at [54, 236] on div "Employee Measure Report to Update" at bounding box center [57, 236] width 55 height 5
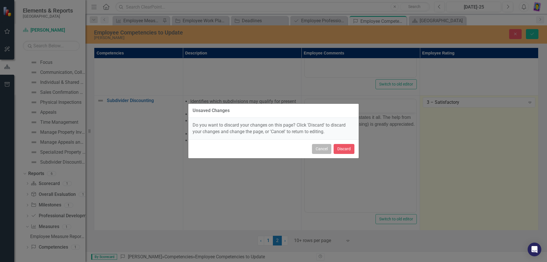
click at [321, 149] on button "Cancel" at bounding box center [321, 149] width 19 height 10
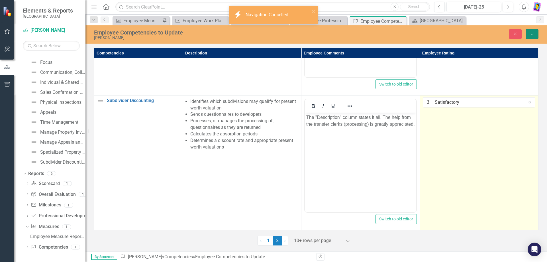
click at [532, 34] on icon "Save" at bounding box center [532, 34] width 5 height 4
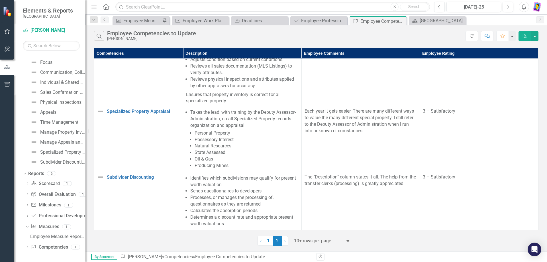
scroll to position [0, 0]
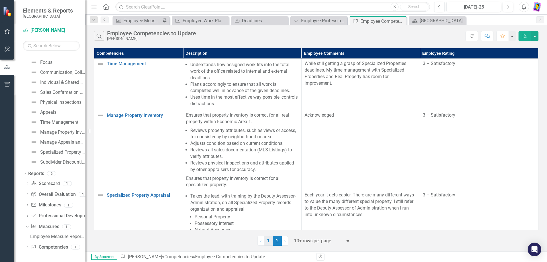
click at [268, 239] on link "1" at bounding box center [268, 241] width 9 height 10
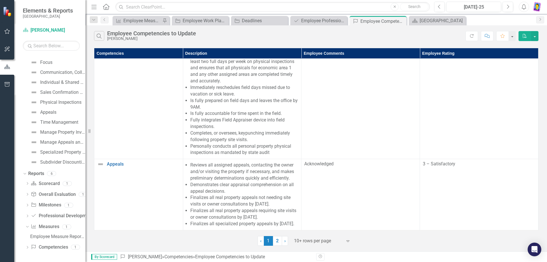
scroll to position [573, 0]
click at [27, 249] on icon "Dropdown" at bounding box center [27, 247] width 4 height 3
click at [53, 248] on div "Employee Competencies to Update" at bounding box center [57, 247] width 55 height 5
click at [27, 228] on icon "Dropdown" at bounding box center [27, 227] width 4 height 3
click at [57, 235] on div "Employee Measure Report to Update" at bounding box center [57, 236] width 55 height 5
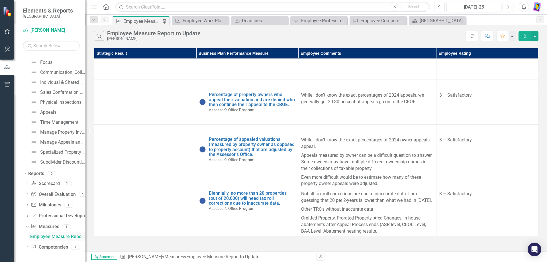
scroll to position [90, 0]
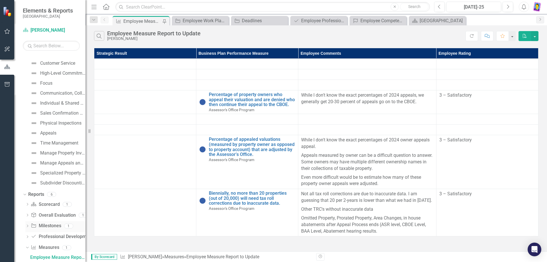
click at [27, 226] on icon "Dropdown" at bounding box center [27, 226] width 4 height 3
click at [56, 233] on div "Employee Work Plan Milestones to Update" at bounding box center [57, 235] width 55 height 5
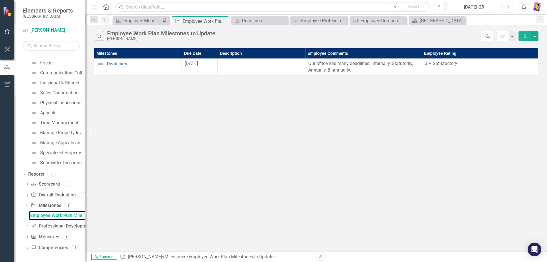
scroll to position [111, 0]
click at [27, 194] on icon "Dropdown" at bounding box center [27, 194] width 4 height 3
click at [56, 204] on div "Employee Overall Evaluation to Update" at bounding box center [57, 204] width 55 height 5
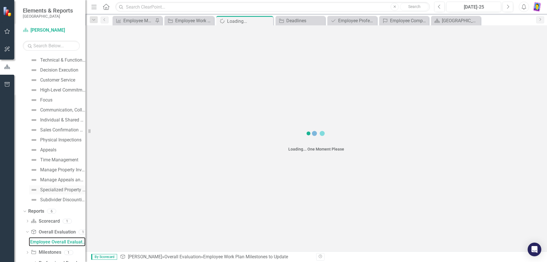
scroll to position [58, 0]
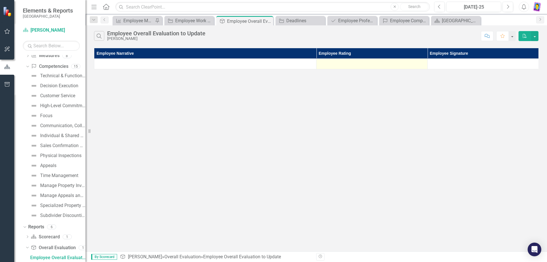
click at [347, 63] on div at bounding box center [371, 63] width 105 height 7
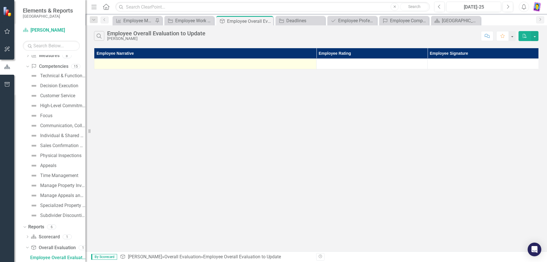
click at [157, 66] on div at bounding box center [205, 63] width 216 height 7
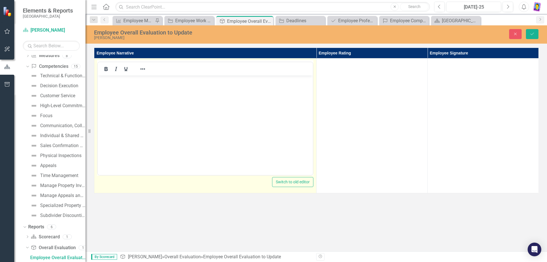
scroll to position [0, 0]
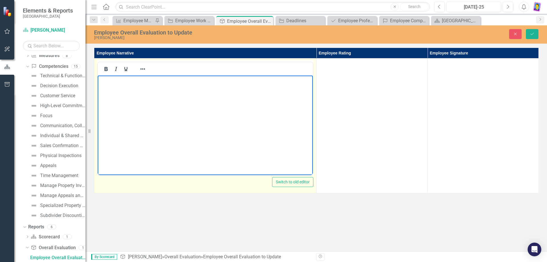
click at [176, 96] on body "Rich Text Area. Press ALT-0 for help." at bounding box center [205, 118] width 215 height 85
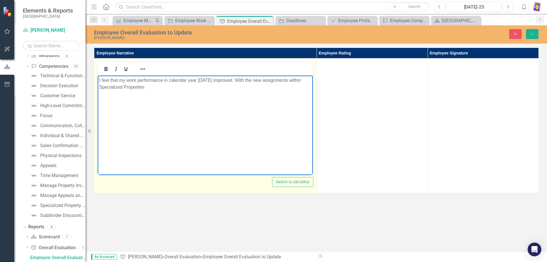
click at [230, 80] on p "I feel that my work performance in calendar year [DATE] improved. With the new …" at bounding box center [205, 84] width 212 height 14
click at [290, 89] on p "I feel that my work performance in calendar year [DATE] improved. The new assig…" at bounding box center [205, 87] width 212 height 21
click at [148, 94] on p "I feel that my work performance in calendar year [DATE] improved. The new assig…" at bounding box center [205, 87] width 212 height 21
click at [228, 94] on p "I feel that my work performance in calendar year [DATE] improved. The new assig…" at bounding box center [205, 87] width 212 height 21
click at [253, 94] on p "I feel that my work performance in calendar year [DATE] improved. The new assig…" at bounding box center [205, 87] width 212 height 21
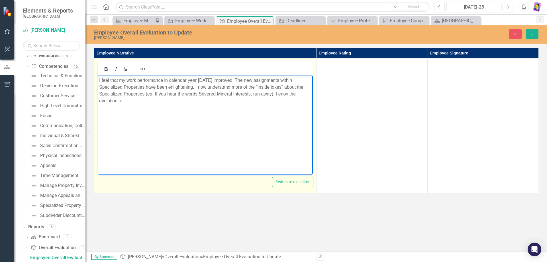
click at [283, 97] on p "I feel that my work performance in calendar year [DATE] improved. The new assig…" at bounding box center [205, 90] width 212 height 27
click at [125, 101] on p "I feel that my work performance in calendar year [DATE] improved. The new assig…" at bounding box center [205, 90] width 212 height 27
click at [124, 101] on p "I feel that my work performance in calendar year [DATE] improved. The new assig…" at bounding box center [205, 90] width 212 height 27
click at [175, 103] on p "I feel that my work performance in calendar year [DATE] improved. The new assig…" at bounding box center [205, 90] width 212 height 27
click at [176, 103] on p "I feel that my work performance in calendar year [DATE] improved. The new assig…" at bounding box center [205, 90] width 212 height 27
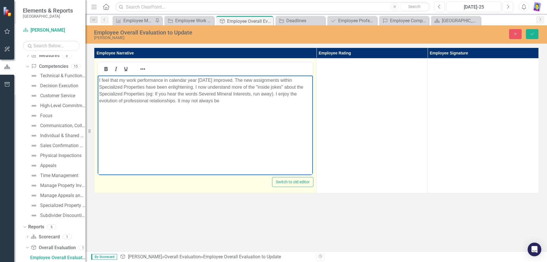
click at [222, 100] on p "I feel that my work performance in calendar year [DATE] improved. The new assig…" at bounding box center [205, 90] width 212 height 27
drag, startPoint x: 223, startPoint y: 102, endPoint x: 203, endPoint y: 102, distance: 20.8
click at [203, 102] on p "I feel that my work performance in calendar year [DATE] improved. The new assig…" at bounding box center [205, 90] width 212 height 27
click at [232, 102] on p "I feel that my work performance in calendar year [DATE] improved. The new assig…" at bounding box center [205, 90] width 212 height 27
click at [246, 101] on p "I feel that my work performance in calendar year [DATE] improved. The new assig…" at bounding box center [205, 90] width 212 height 27
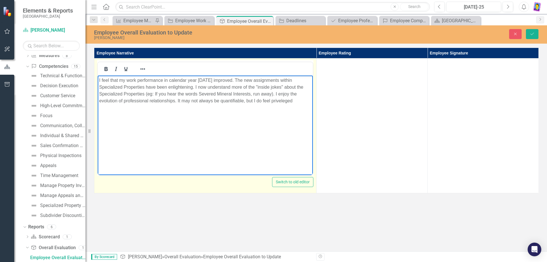
click at [279, 103] on p "I feel that my work performance in calendar year [DATE] improved. The new assig…" at bounding box center [205, 90] width 212 height 27
click at [296, 102] on p "I feel that my work performance in calendar year [DATE] improved. The new assig…" at bounding box center [205, 90] width 212 height 27
click at [243, 102] on p "I feel that my work performance in calendar year [DATE] improved. The new assig…" at bounding box center [205, 94] width 212 height 34
click at [192, 106] on p "I feel that my work performance in calendar year [DATE] improved. The new assig…" at bounding box center [205, 94] width 212 height 34
click at [184, 109] on p "I feel that my work performance in calendar year [DATE] improved. The new assig…" at bounding box center [205, 94] width 212 height 34
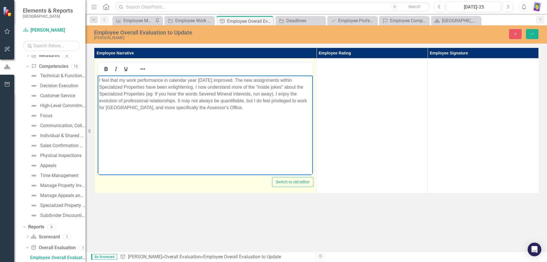
click at [234, 110] on p "I feel that my work performance in calendar year [DATE] improved. The new assig…" at bounding box center [205, 94] width 212 height 34
click at [124, 102] on p "I feel that my work performance in calendar year [DATE] improved. The new assig…" at bounding box center [205, 94] width 212 height 34
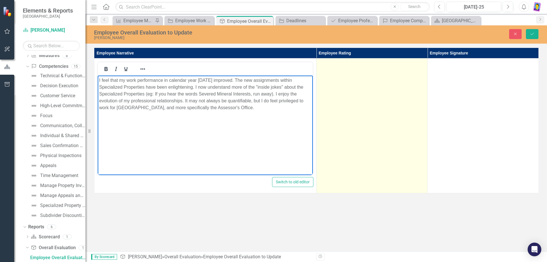
click at [366, 75] on td at bounding box center [372, 125] width 111 height 135
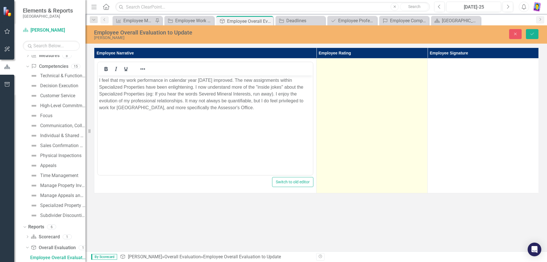
click at [366, 75] on td at bounding box center [372, 125] width 111 height 135
click at [420, 65] on icon "Expand" at bounding box center [419, 65] width 6 height 5
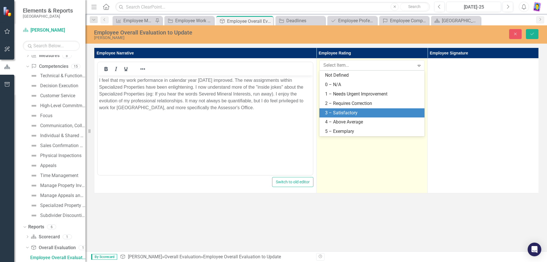
click at [353, 113] on div "3 – Satisfactory" at bounding box center [373, 113] width 96 height 7
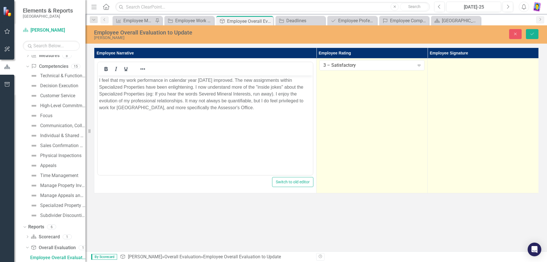
click at [455, 98] on td at bounding box center [483, 125] width 111 height 135
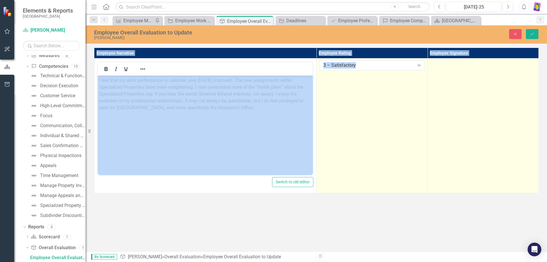
click at [455, 98] on td at bounding box center [483, 125] width 111 height 135
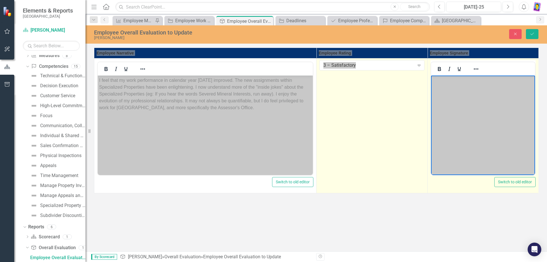
click at [457, 99] on body "Rich Text Area. Press ALT-0 for help." at bounding box center [483, 118] width 104 height 85
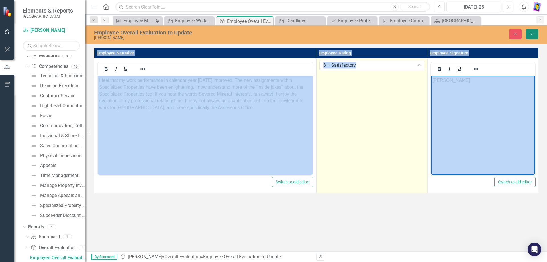
click at [533, 34] on icon "Save" at bounding box center [532, 34] width 5 height 4
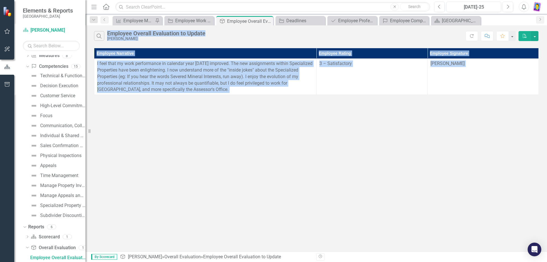
click at [201, 134] on div "Search Employee Overall Evaluation to Update [PERSON_NAME] Refresh Comment Favo…" at bounding box center [316, 138] width 462 height 226
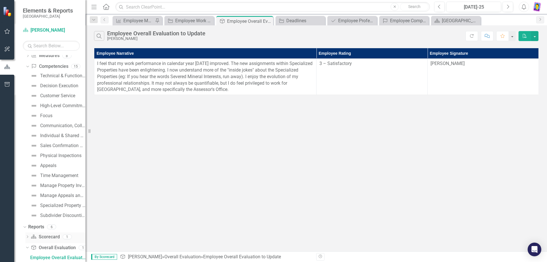
click at [27, 237] on icon "Dropdown" at bounding box center [27, 237] width 4 height 3
click at [49, 245] on div "Employee Evaluation Navigation" at bounding box center [57, 246] width 55 height 5
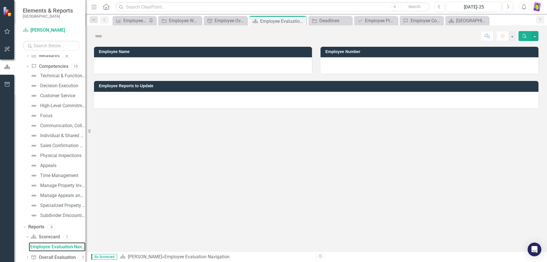
scroll to position [47, 0]
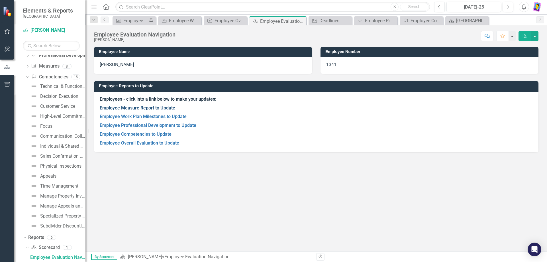
click at [125, 109] on link "Employee Measure Report to Update" at bounding box center [138, 107] width 76 height 5
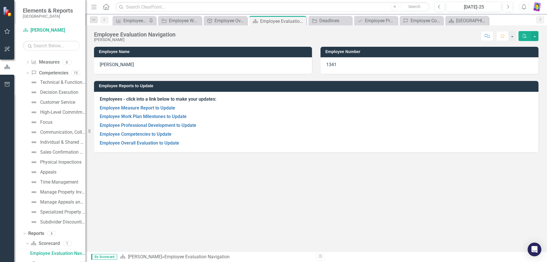
scroll to position [47, 0]
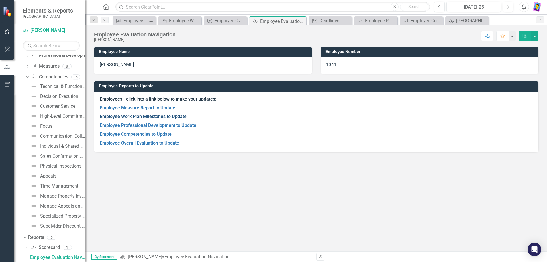
click at [126, 117] on link "Employee Work Plan Milestones to Update" at bounding box center [143, 116] width 87 height 5
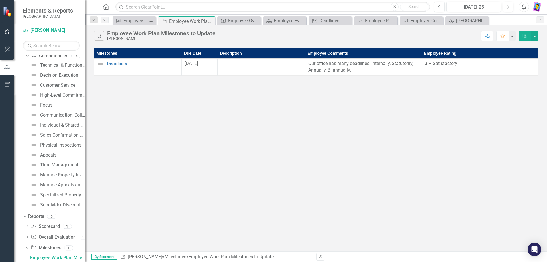
scroll to position [69, 0]
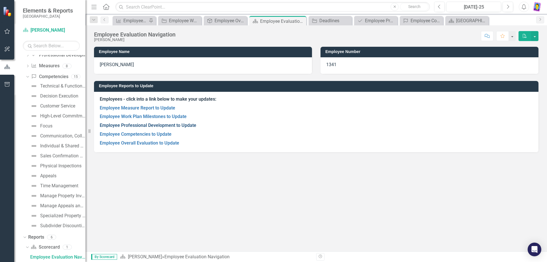
scroll to position [47, 0]
click at [149, 124] on link "Employee Professional Development to Update" at bounding box center [148, 125] width 97 height 5
click at [118, 135] on link "Employee Competencies to Update" at bounding box center [136, 133] width 72 height 5
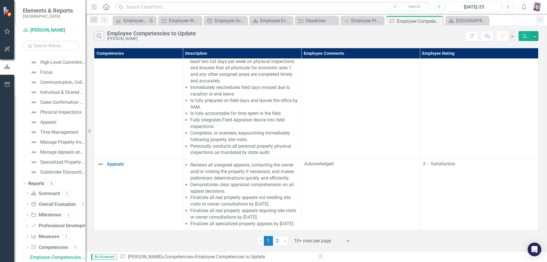
scroll to position [573, 0]
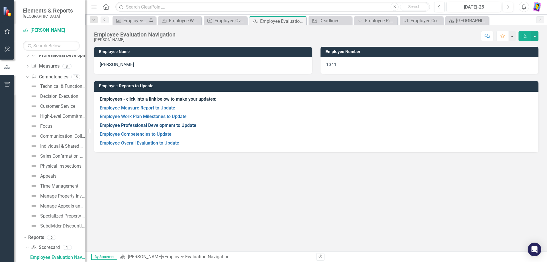
click at [157, 124] on link "Employee Professional Development to Update" at bounding box center [148, 125] width 97 height 5
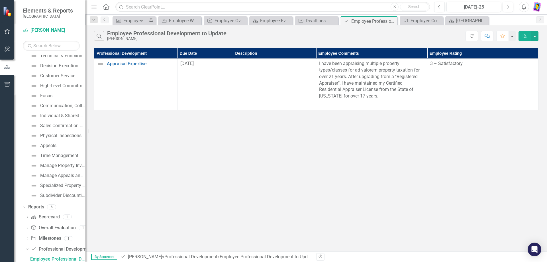
scroll to position [80, 0]
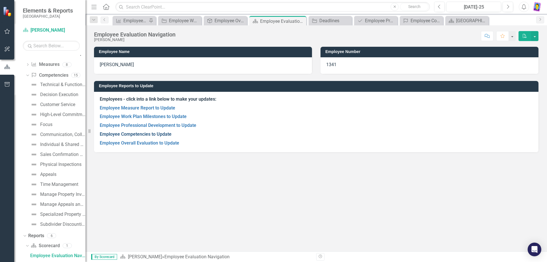
scroll to position [47, 0]
click at [151, 134] on link "Employee Competencies to Update" at bounding box center [136, 133] width 72 height 5
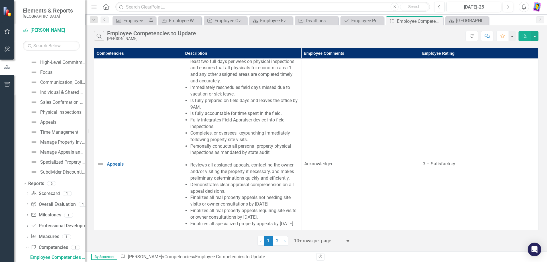
scroll to position [573, 0]
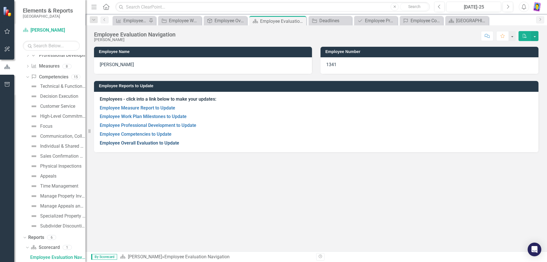
click at [146, 141] on link "Employee Overall Evaluation to Update" at bounding box center [140, 142] width 80 height 5
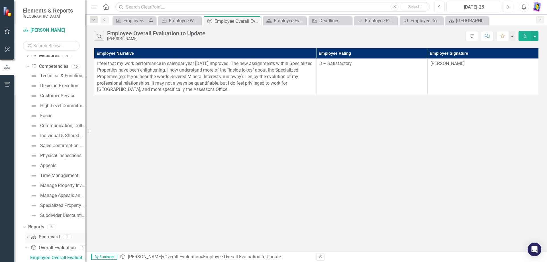
click at [29, 238] on icon "Dropdown" at bounding box center [27, 237] width 4 height 3
click at [52, 246] on div "Employee Evaluation Navigation" at bounding box center [57, 246] width 55 height 5
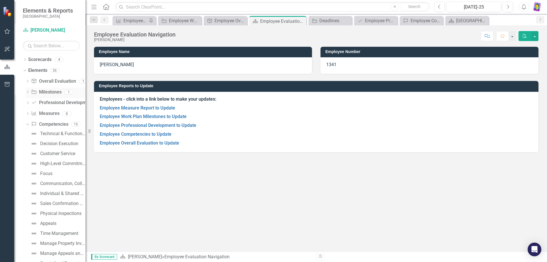
click at [28, 92] on icon "Dropdown" at bounding box center [28, 92] width 4 height 3
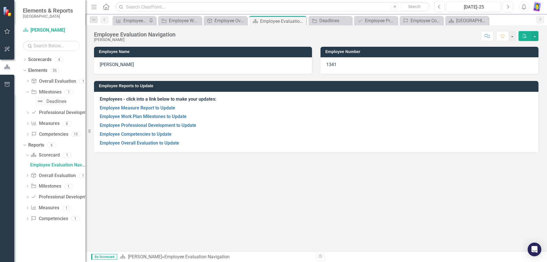
click at [56, 102] on div "Deadlines" at bounding box center [56, 101] width 20 height 5
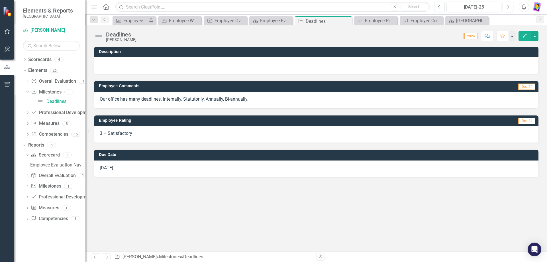
click at [206, 170] on div "[DATE]" at bounding box center [316, 168] width 445 height 17
click at [46, 80] on link "Overall Evaluation Overall Evaluation" at bounding box center [53, 81] width 45 height 7
click at [27, 81] on icon "Dropdown" at bounding box center [28, 81] width 4 height 3
click at [53, 90] on div "Overall Evaluation" at bounding box center [58, 90] width 36 height 5
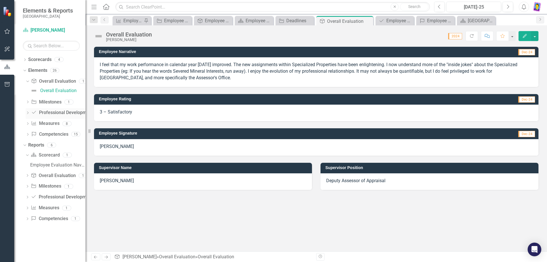
click at [28, 112] on icon at bounding box center [27, 112] width 1 height 3
click at [61, 111] on div "Appraisal Expertise" at bounding box center [59, 111] width 38 height 5
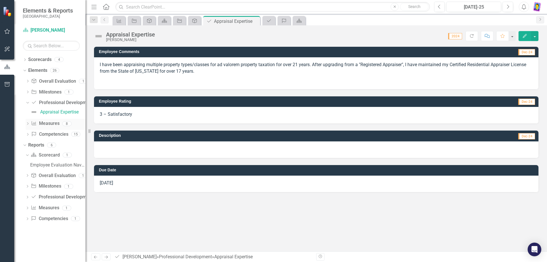
click at [28, 124] on icon at bounding box center [27, 123] width 1 height 3
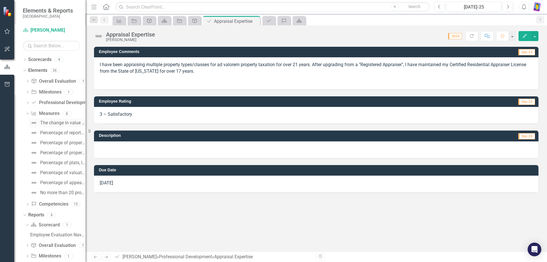
click at [55, 124] on div "The change in value of unsold vacant properties is within 5% of the change in v…" at bounding box center [62, 122] width 45 height 5
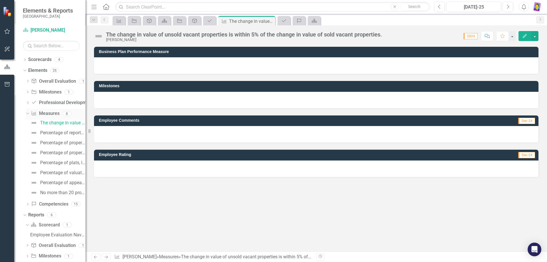
click at [27, 114] on icon "Dropdown" at bounding box center [26, 113] width 3 height 4
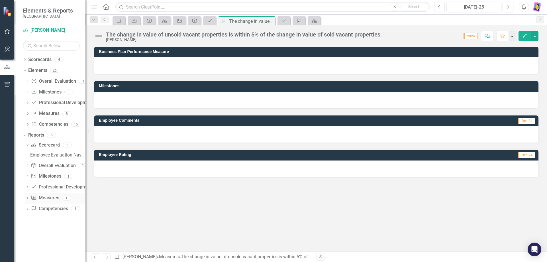
click at [27, 199] on icon at bounding box center [27, 198] width 1 height 3
click at [44, 199] on div "Employee Measure Report to Update" at bounding box center [57, 197] width 55 height 5
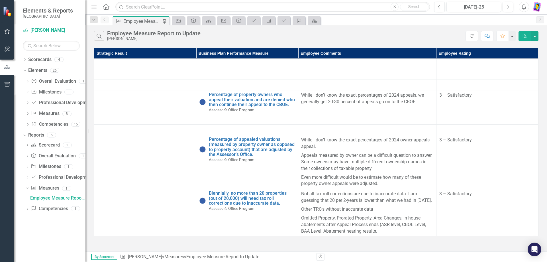
click at [168, 127] on td at bounding box center [145, 130] width 102 height 11
click at [36, 30] on link "Scorecard [PERSON_NAME]" at bounding box center [51, 30] width 57 height 7
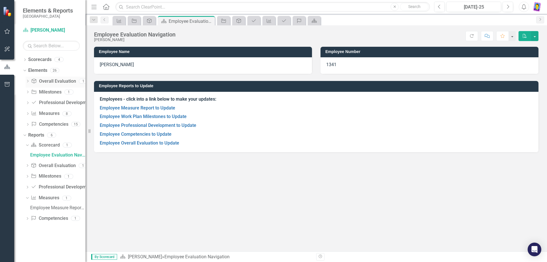
click at [30, 80] on div "Dropdown Overall Evaluation Overall Evaluation 1" at bounding box center [56, 82] width 60 height 11
click at [28, 81] on icon "Dropdown" at bounding box center [28, 81] width 4 height 3
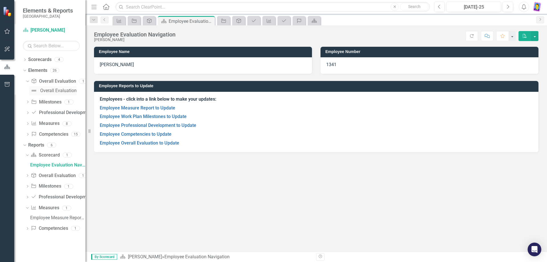
click at [59, 89] on div "Overall Evaluation" at bounding box center [58, 90] width 36 height 5
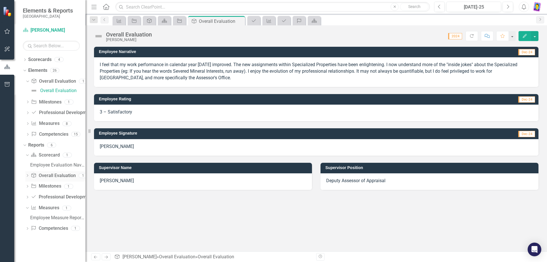
click at [27, 176] on icon "Dropdown" at bounding box center [27, 175] width 4 height 3
click at [46, 176] on div "Employee Overall Evaluation to Update" at bounding box center [57, 175] width 55 height 5
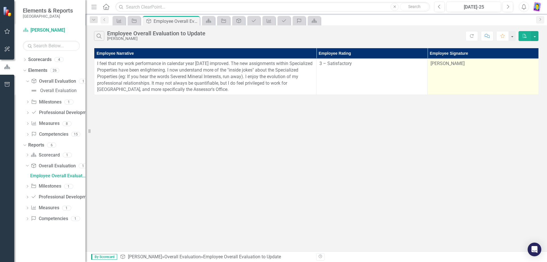
click at [455, 74] on td "[PERSON_NAME]" at bounding box center [483, 77] width 111 height 36
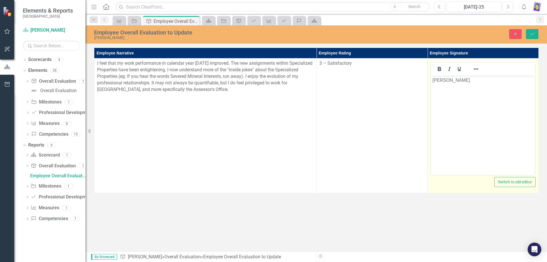
click at [437, 79] on p "[PERSON_NAME]" at bounding box center [483, 80] width 101 height 7
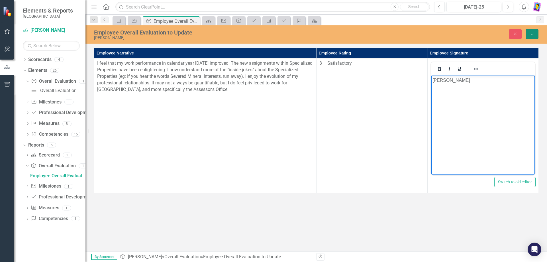
click at [536, 30] on button "Save" at bounding box center [532, 34] width 13 height 10
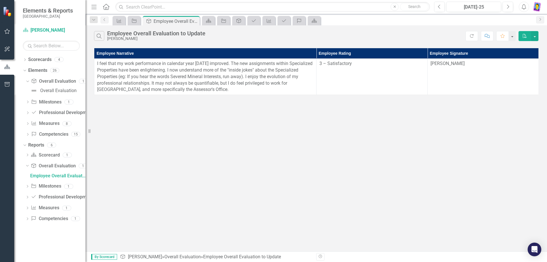
click at [537, 5] on img "button" at bounding box center [537, 7] width 10 height 10
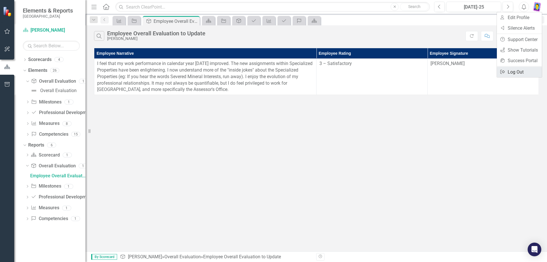
click at [515, 72] on link "Logout Log Out" at bounding box center [519, 72] width 45 height 11
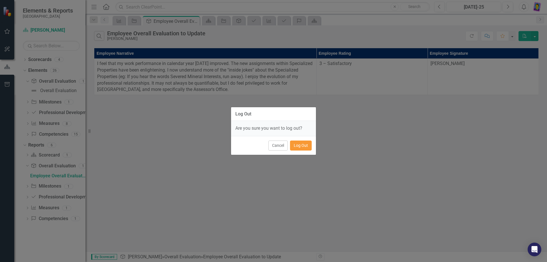
click at [305, 143] on button "Log Out" at bounding box center [301, 145] width 22 height 10
